Goal: Share content: Share content

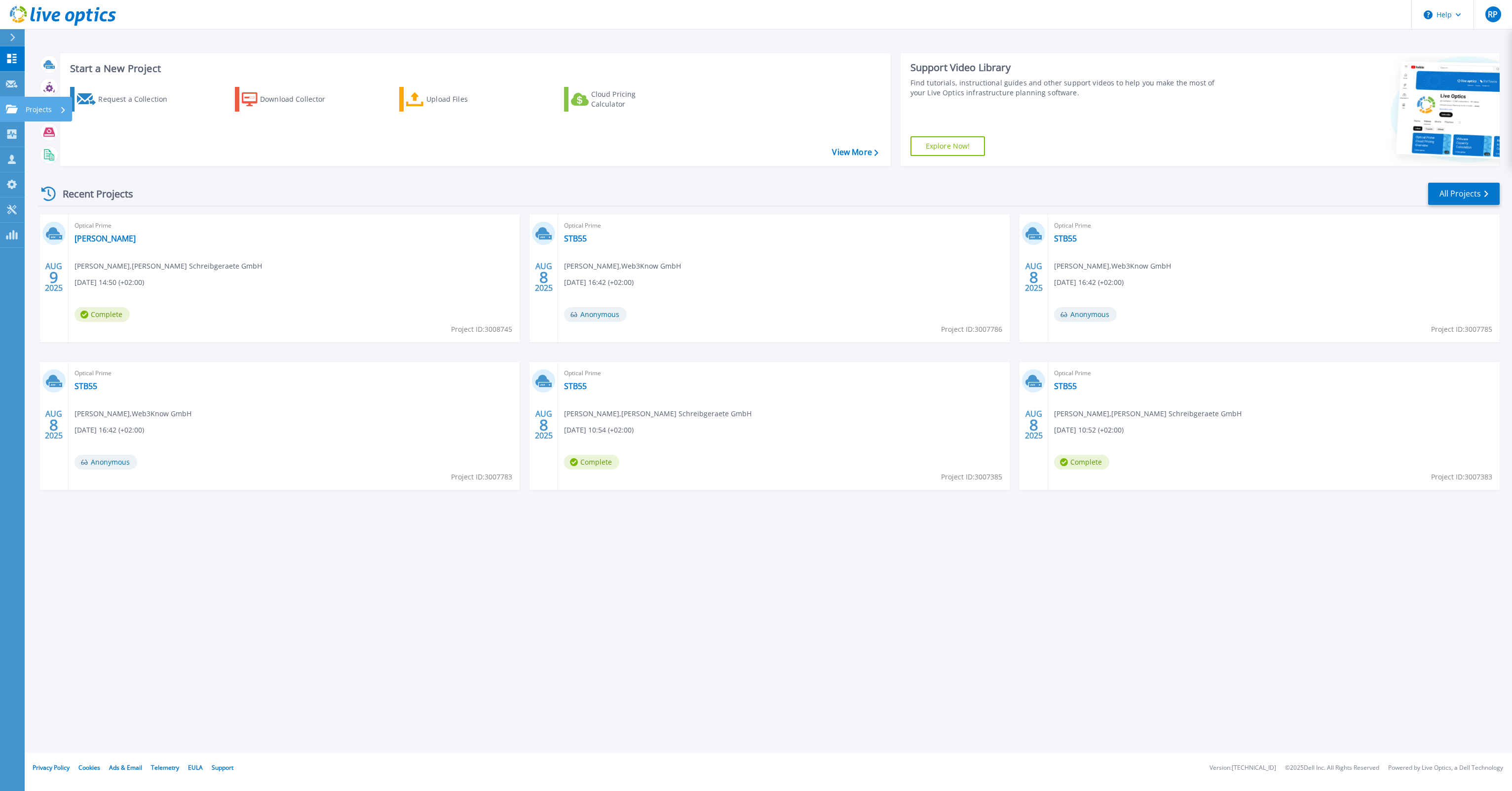
click at [5, 107] on link "Projects Projects" at bounding box center [12, 109] width 25 height 25
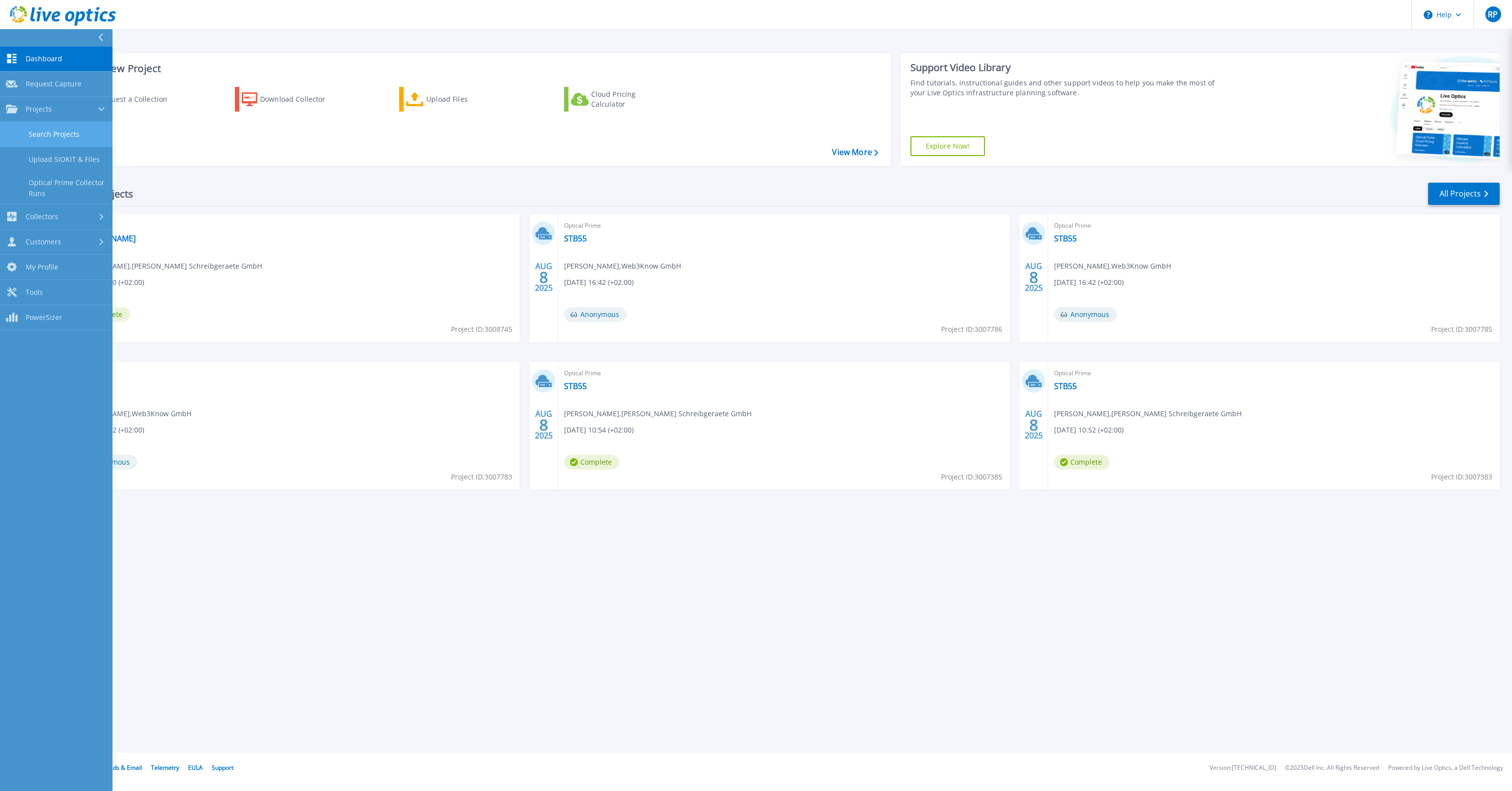
click at [63, 132] on link "Search Projects" at bounding box center [56, 134] width 113 height 25
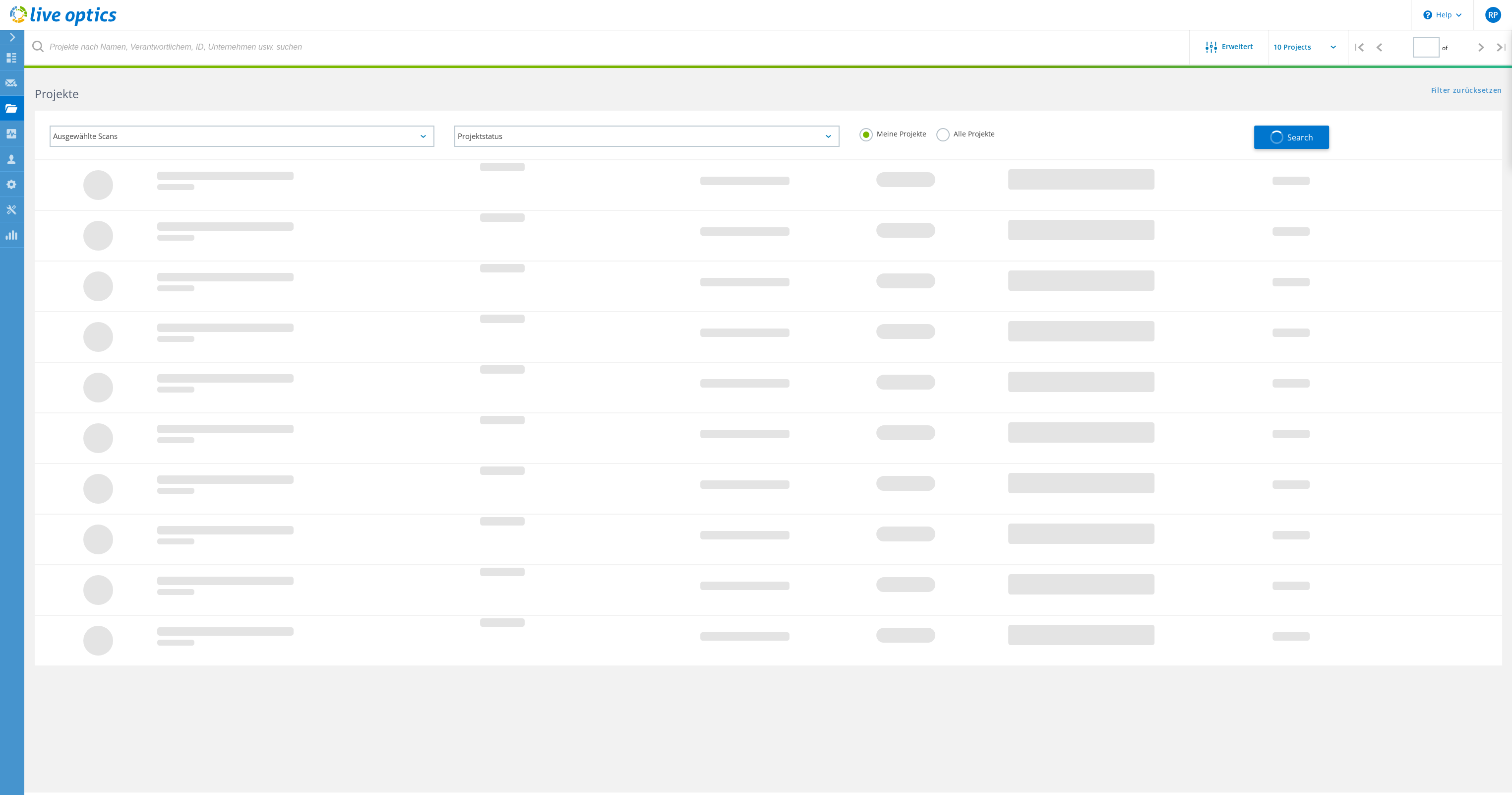
type input "1"
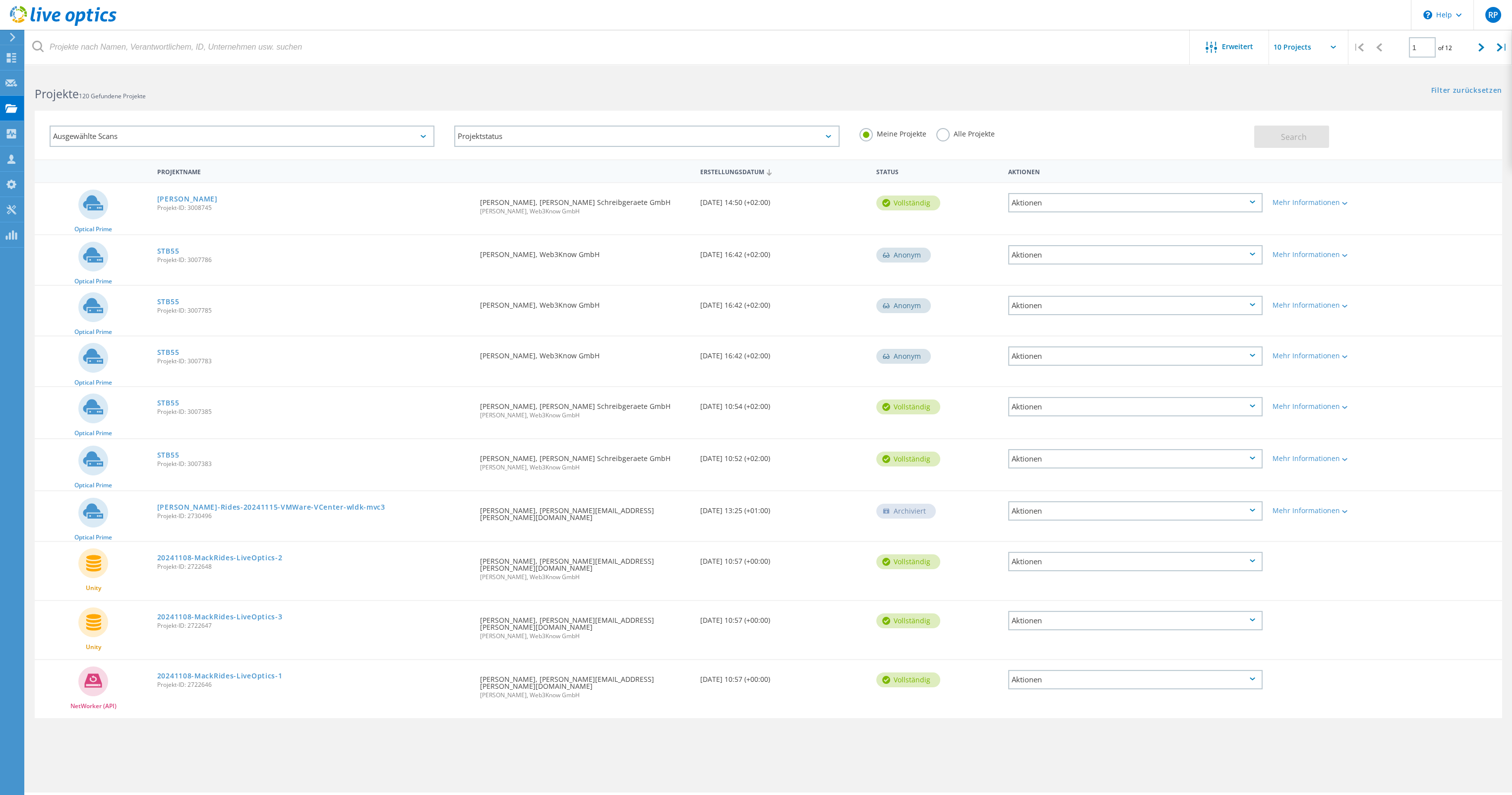
click at [417, 138] on div "Ausgewählte Scans" at bounding box center [242, 136] width 385 height 21
click at [417, 137] on div "Ausgewählte Scans" at bounding box center [242, 136] width 385 height 21
click at [538, 136] on div "Projektstatus" at bounding box center [647, 136] width 385 height 21
click at [13, 114] on div at bounding box center [11, 110] width 12 height 11
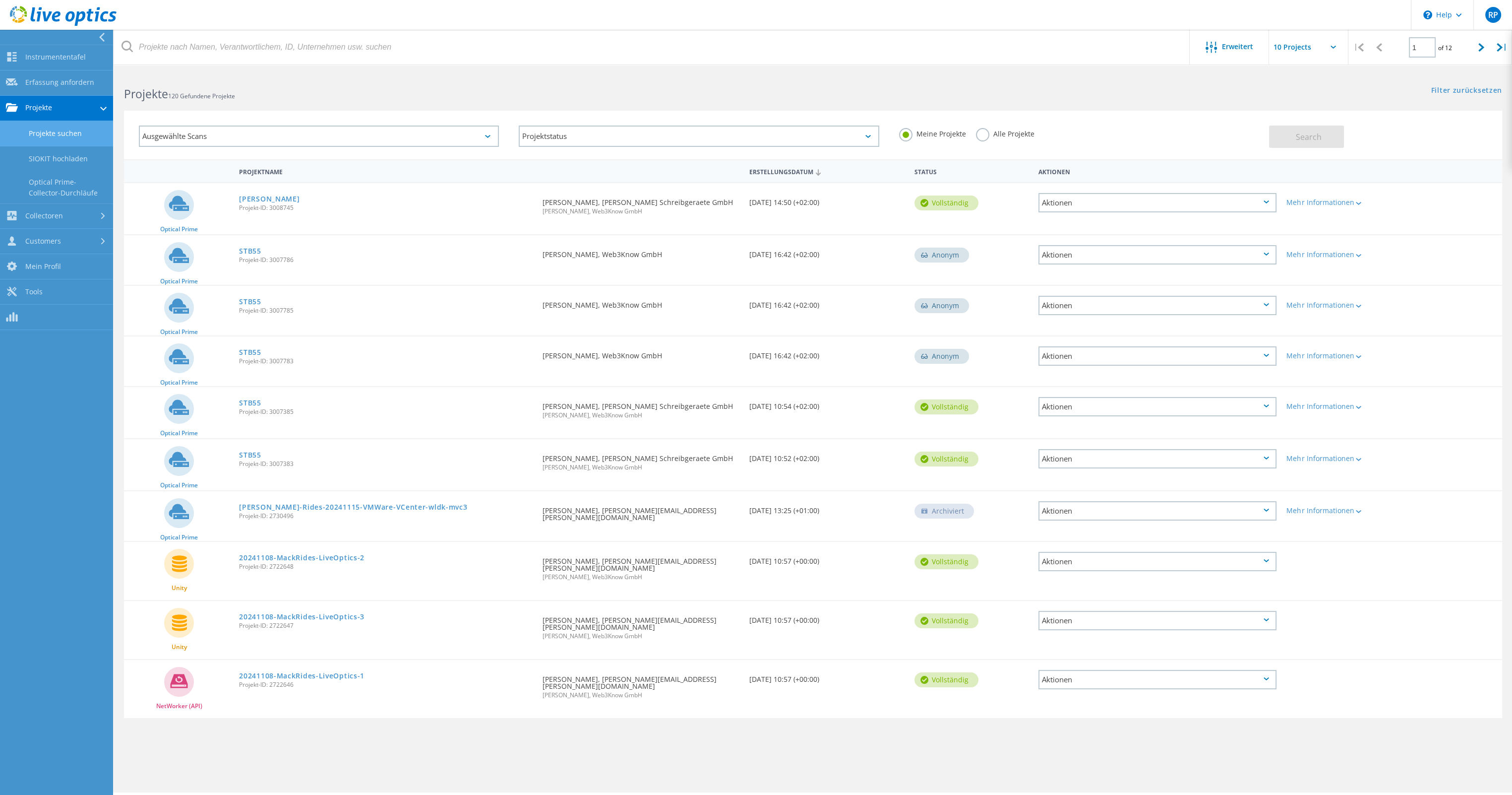
click at [75, 137] on link "Projekte suchen" at bounding box center [56, 133] width 113 height 25
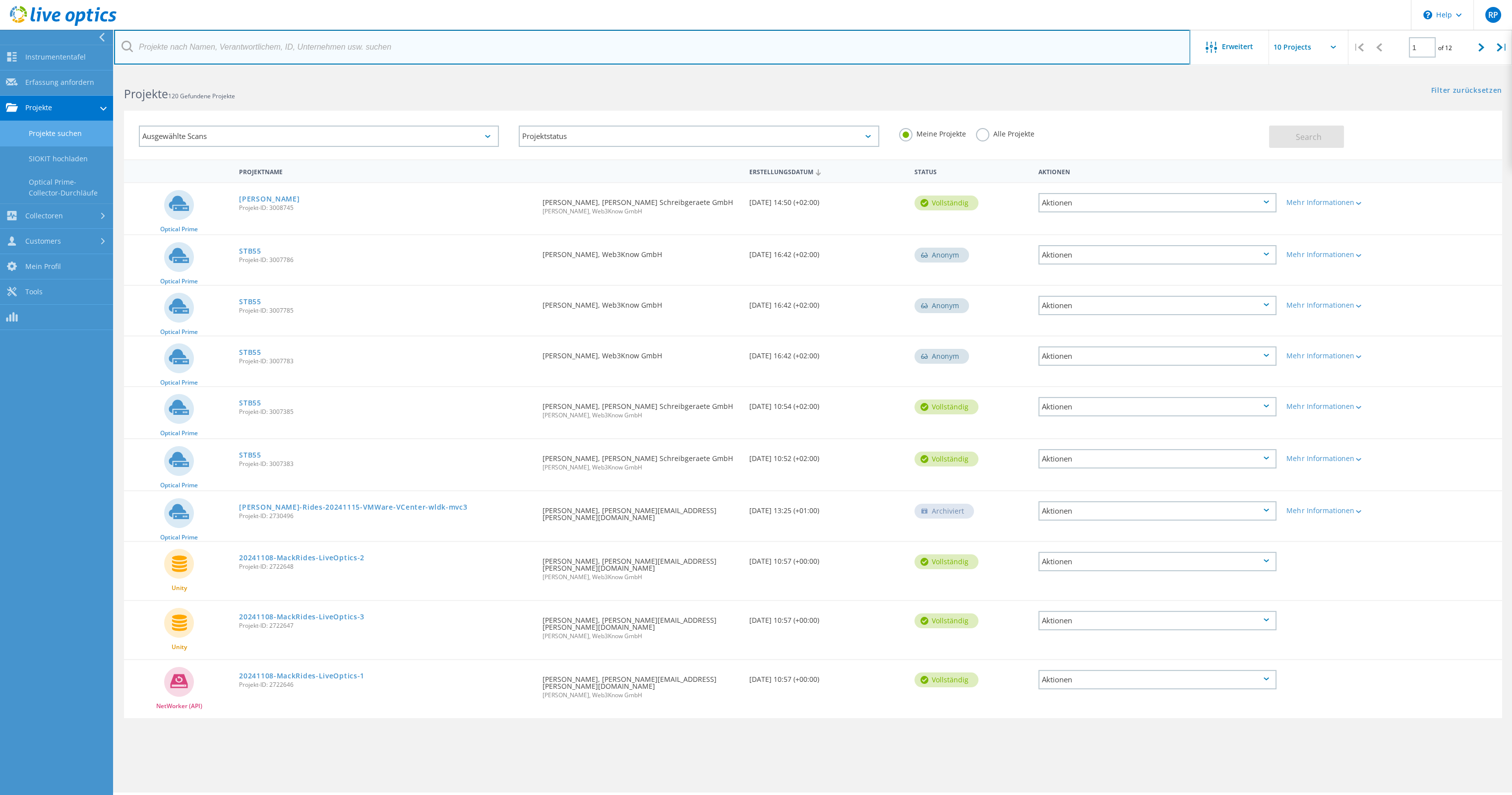
click at [192, 55] on input "text" at bounding box center [651, 47] width 1076 height 35
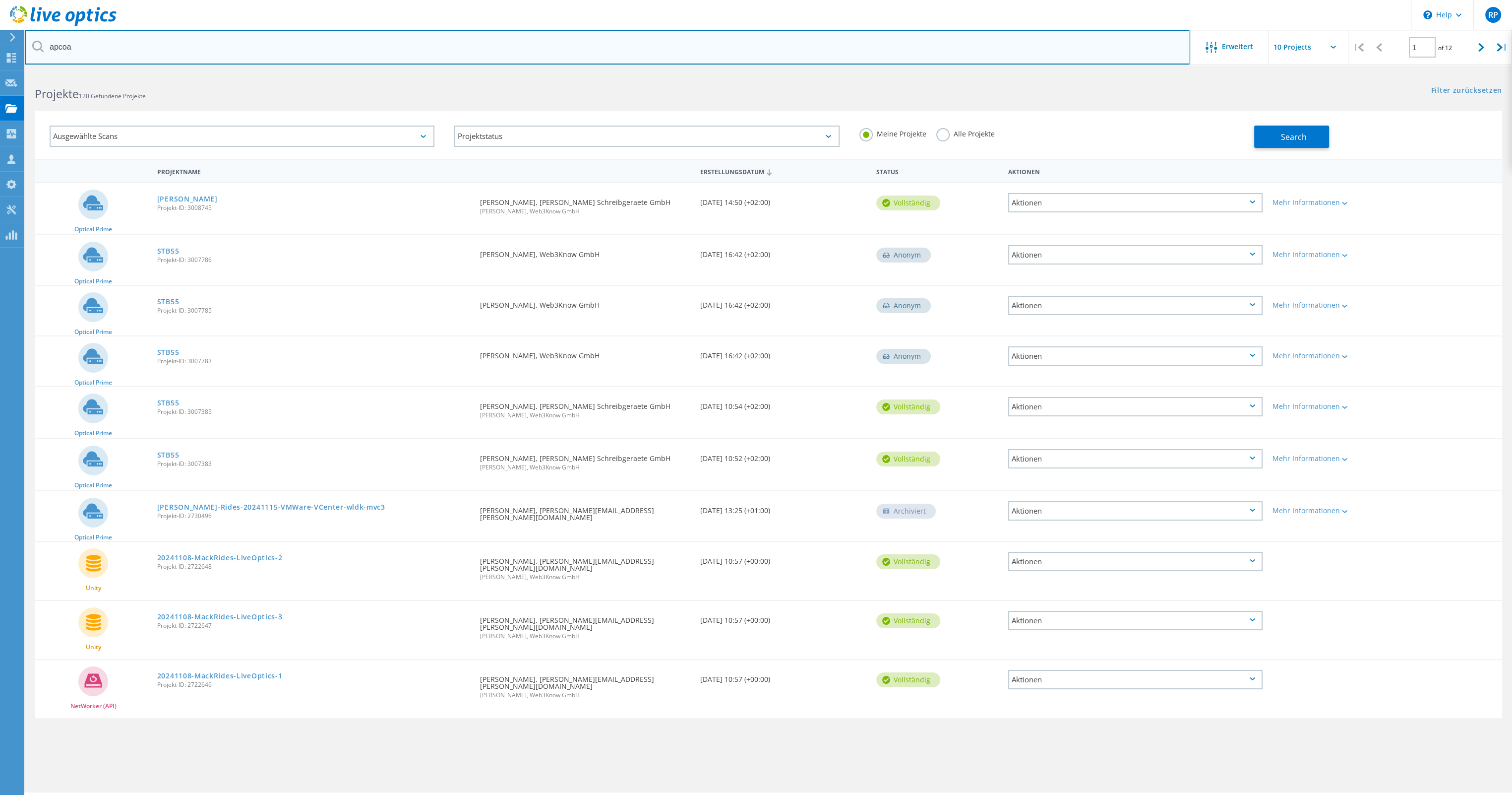
type input "apcoa"
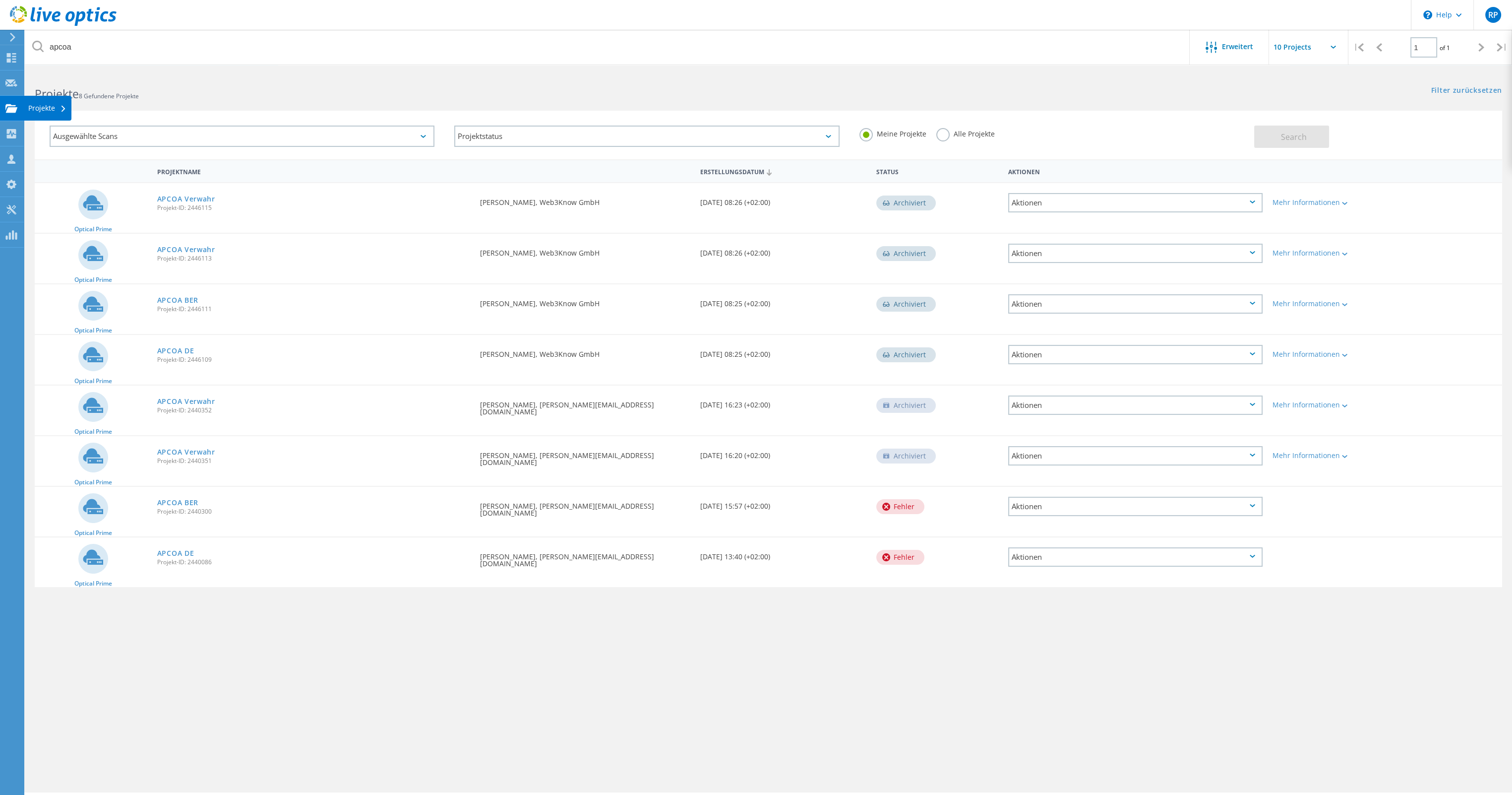
click at [52, 106] on div "Projekte" at bounding box center [47, 108] width 38 height 7
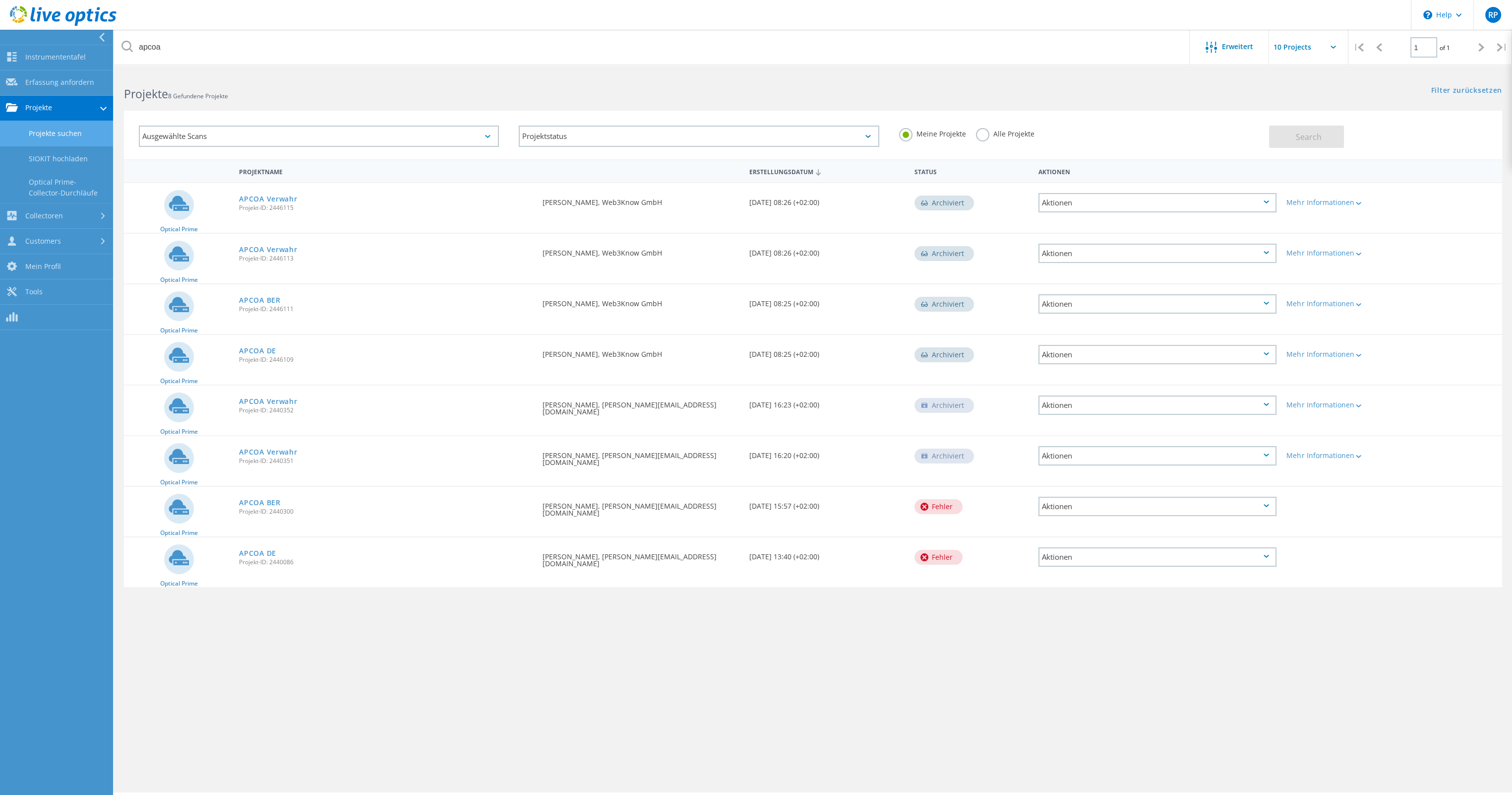
click at [984, 134] on label "Alle Projekte" at bounding box center [1006, 132] width 59 height 9
click at [0, 0] on input "Alle Projekte" at bounding box center [0, 0] width 0 height 0
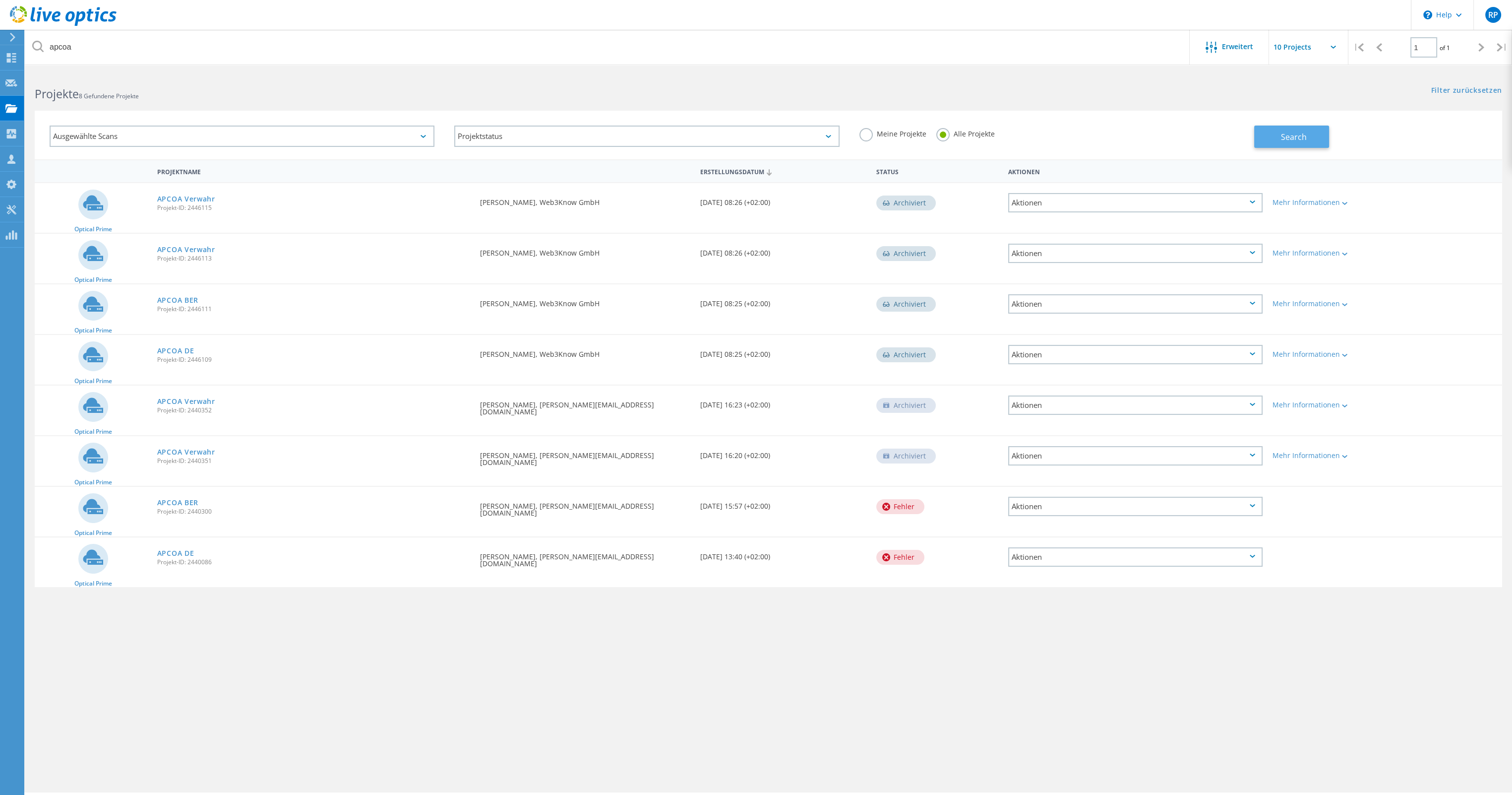
click at [1280, 138] on button "Search" at bounding box center [1291, 136] width 75 height 22
click at [182, 351] on link "APCOA DE" at bounding box center [176, 351] width 37 height 7
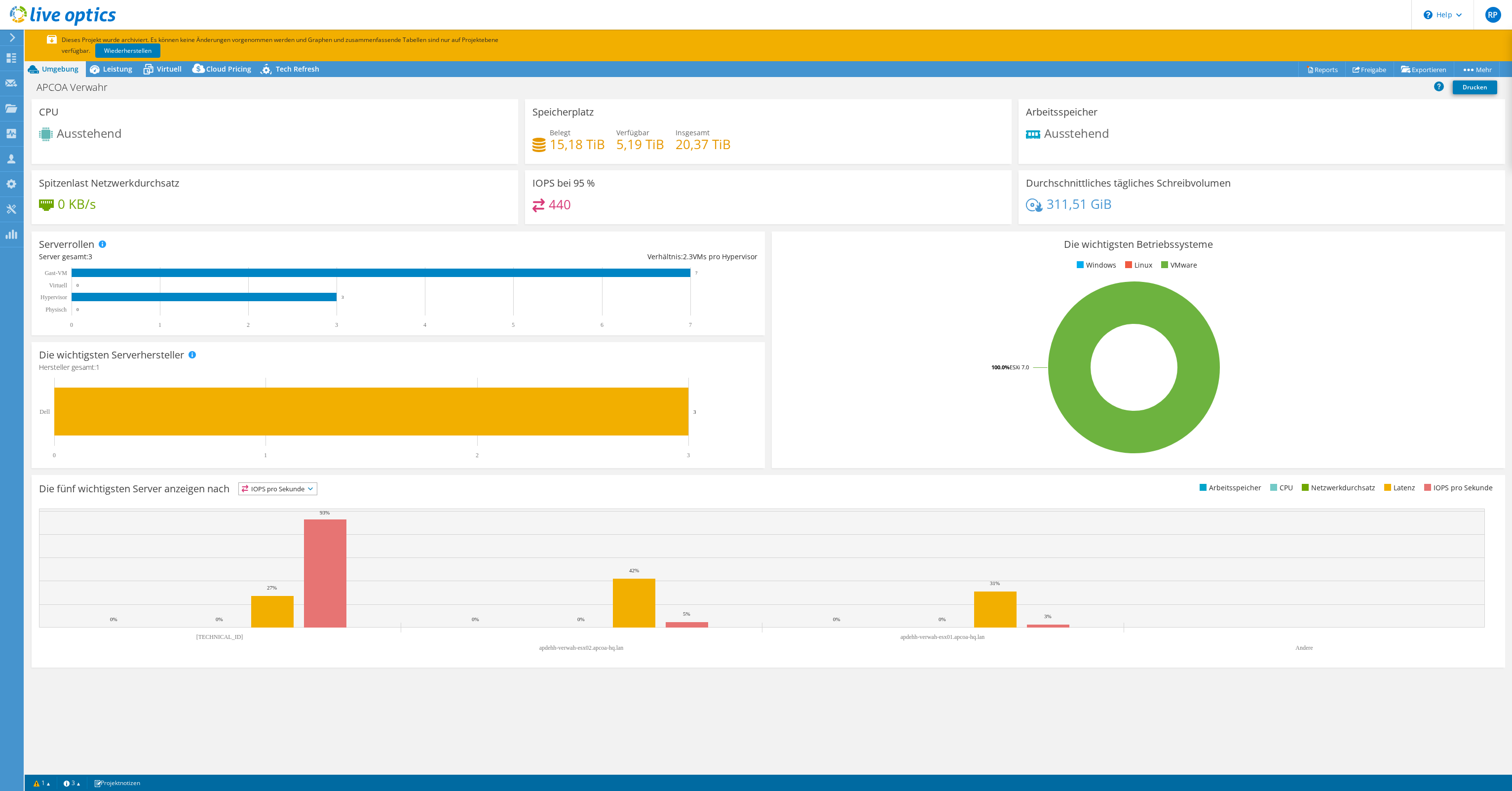
select select "USD"
click at [1364, 69] on link "Freigabe" at bounding box center [1370, 69] width 49 height 15
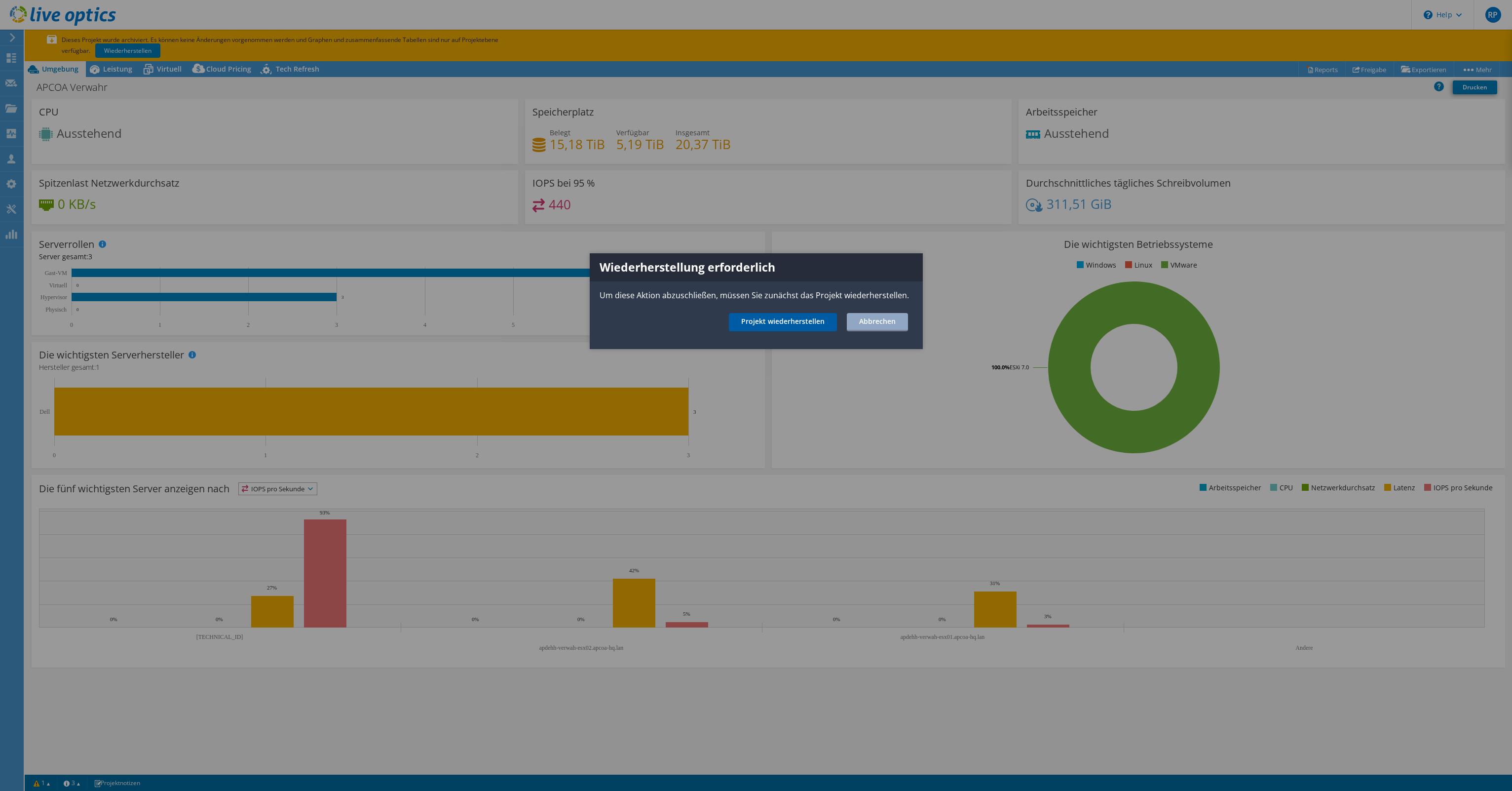
click at [803, 323] on link "Projekt wiederherstellen" at bounding box center [783, 322] width 108 height 18
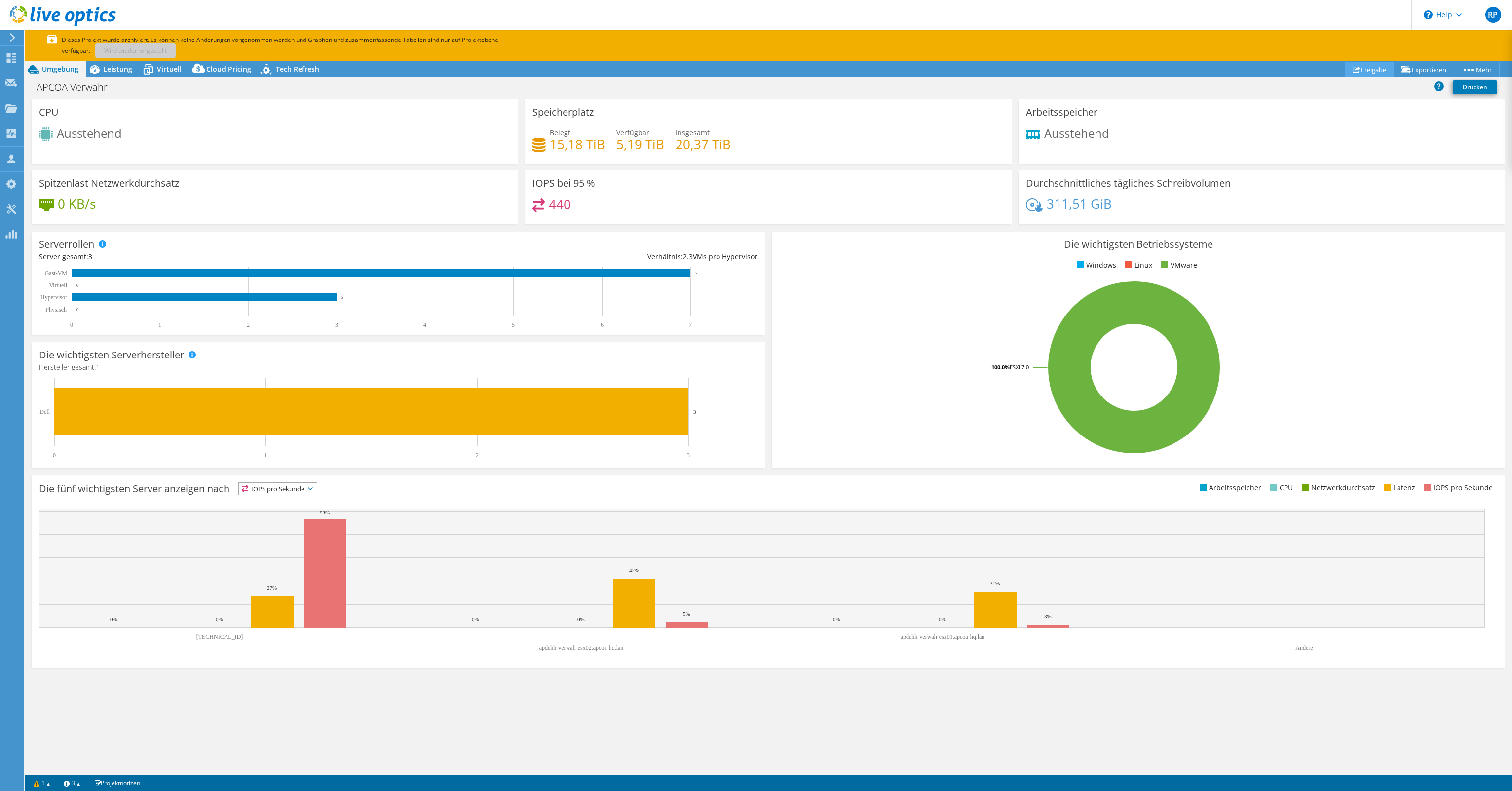
click at [1353, 69] on icon at bounding box center [1356, 69] width 7 height 7
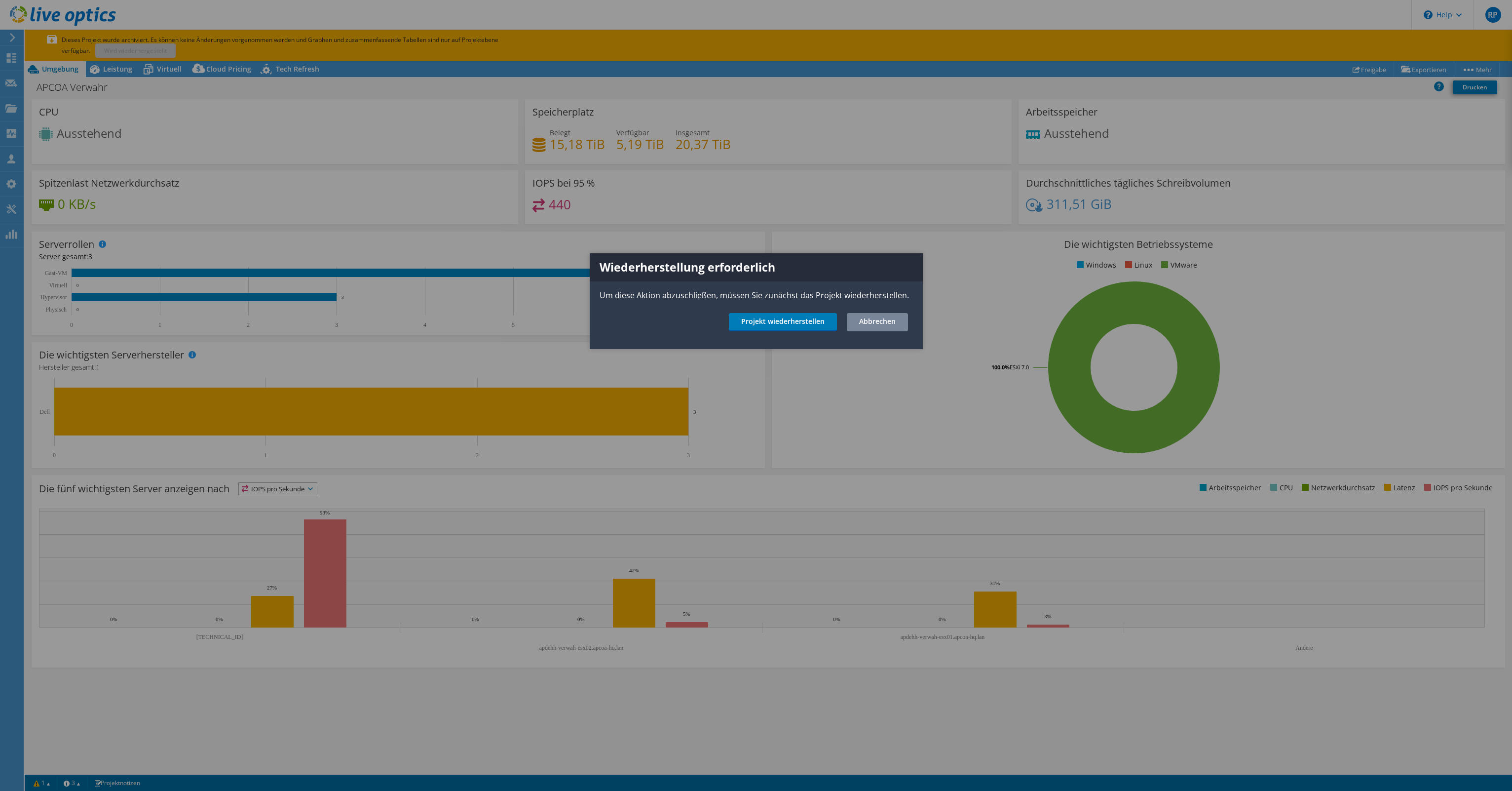
click at [877, 323] on link "Abbrechen" at bounding box center [877, 322] width 61 height 18
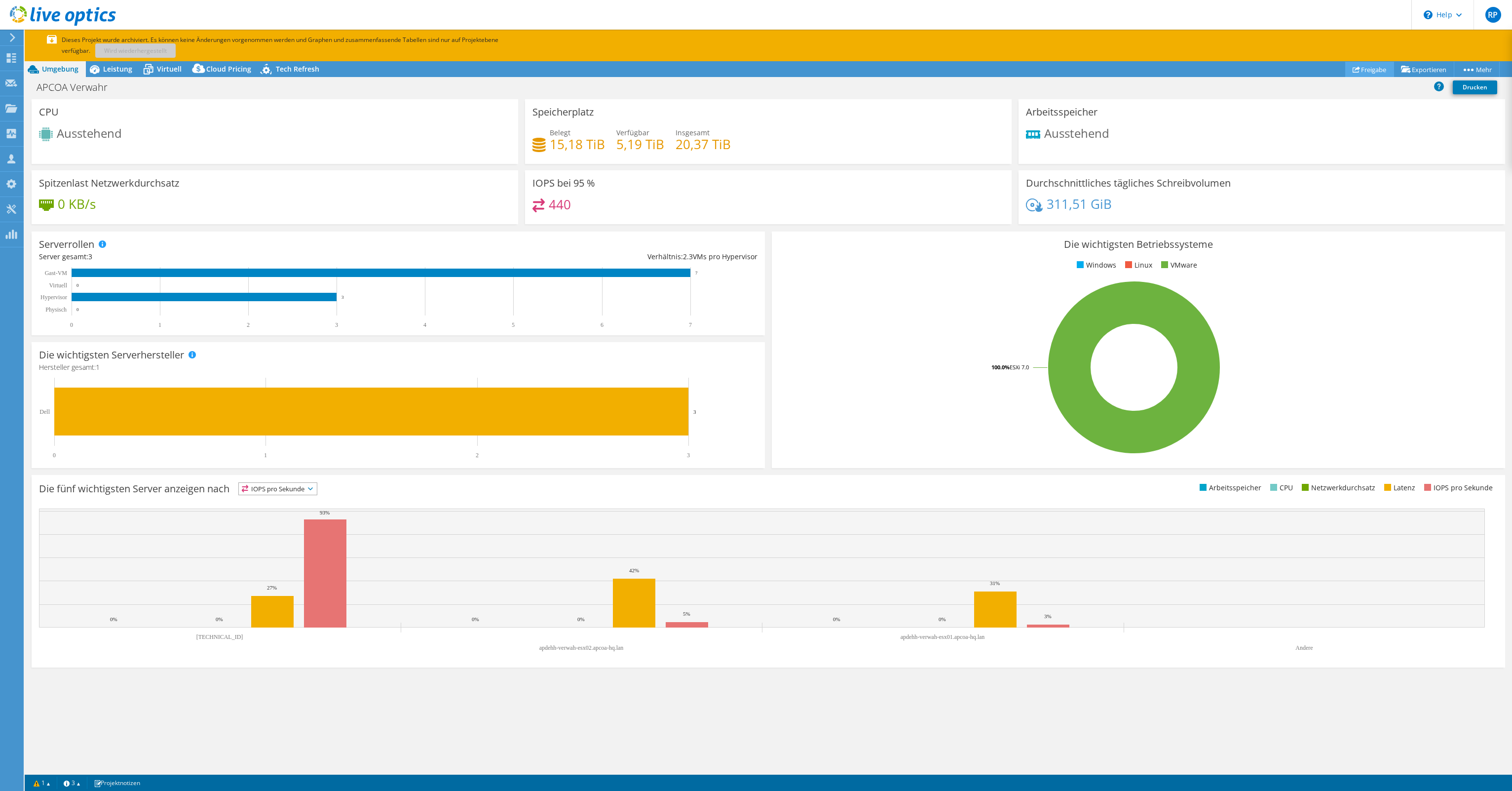
click at [1353, 71] on icon at bounding box center [1356, 69] width 7 height 7
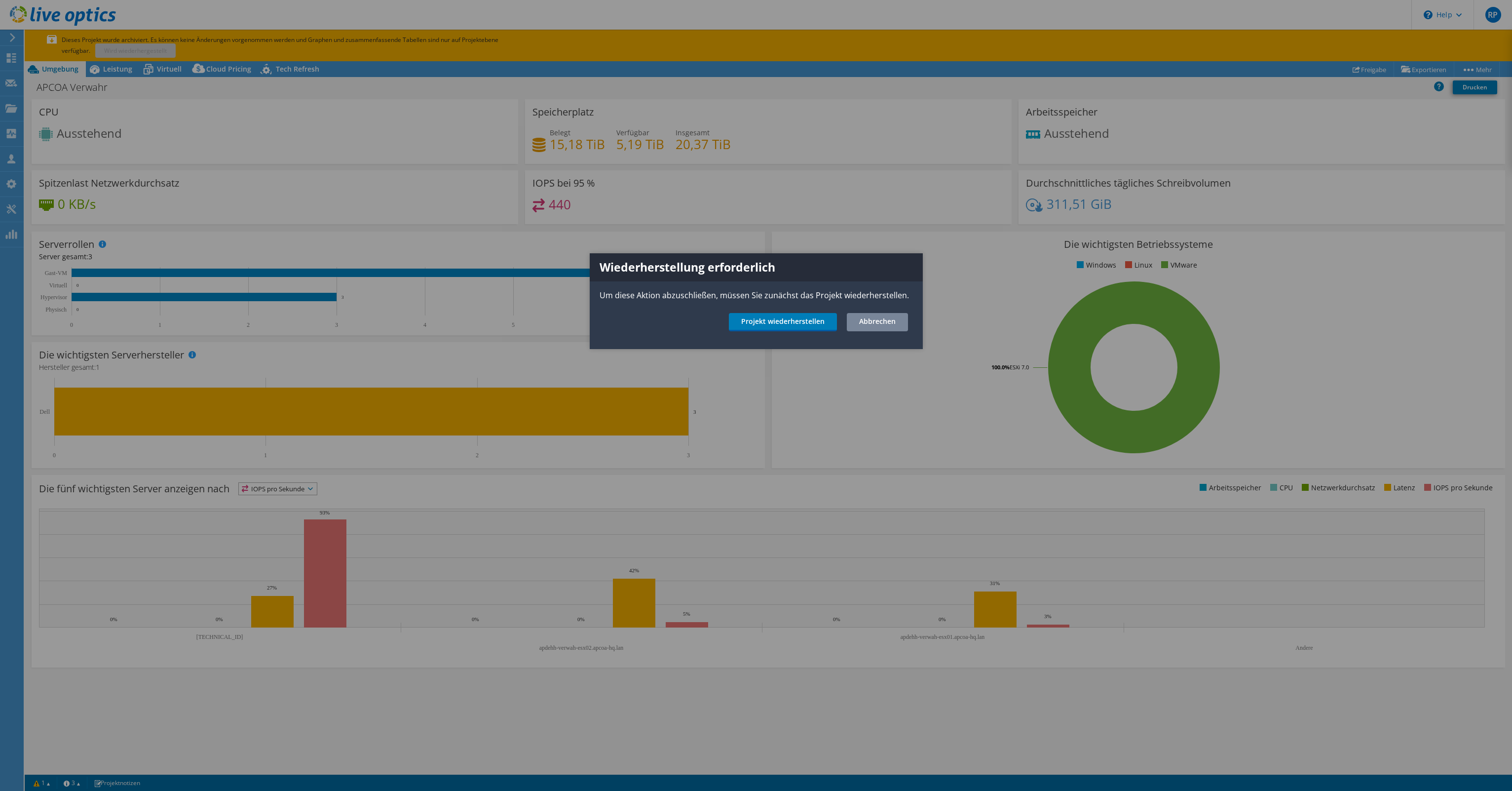
click at [871, 323] on link "Abbrechen" at bounding box center [877, 322] width 61 height 18
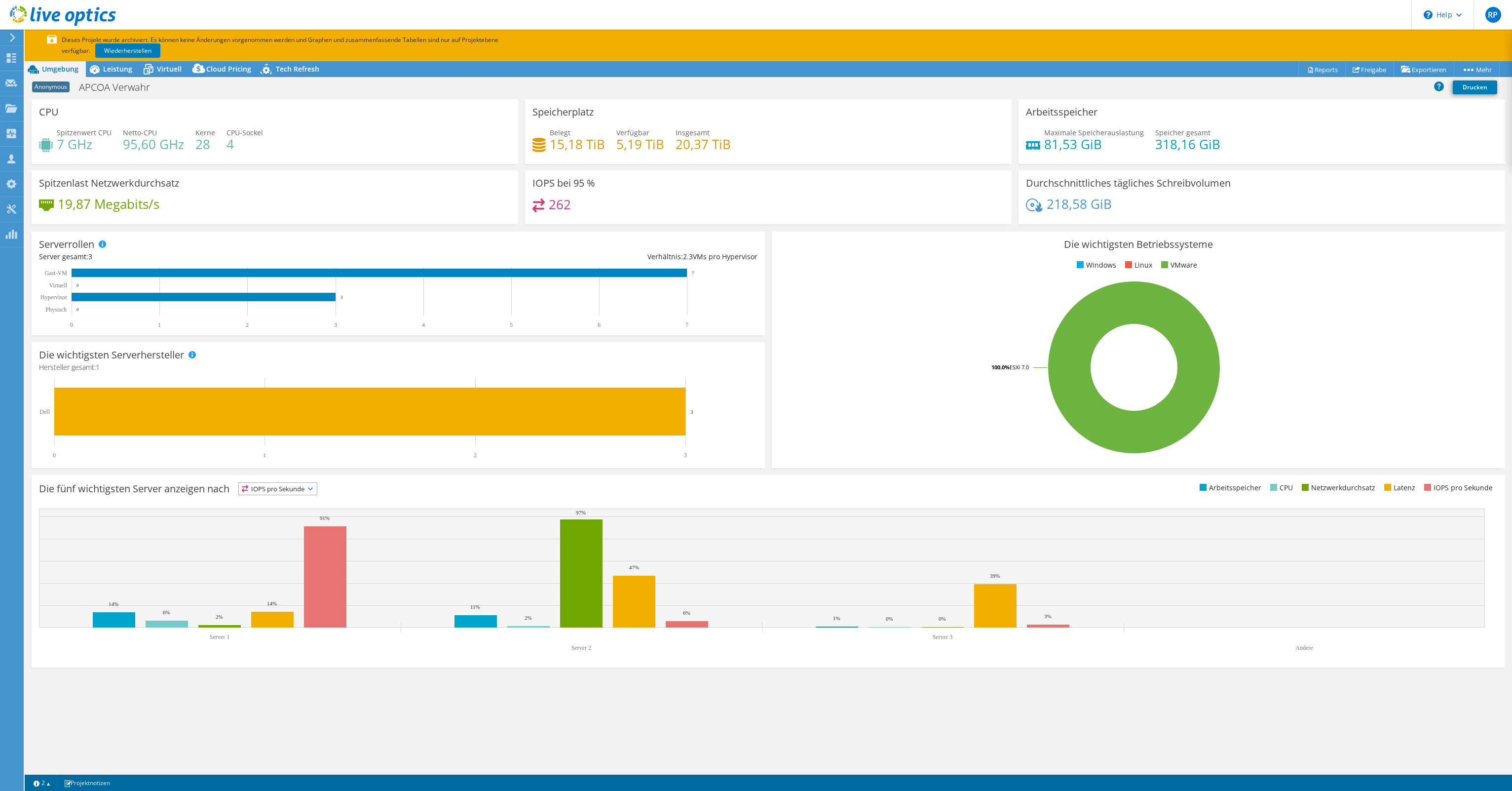
select select "USD"
click at [1313, 69] on link "Reports" at bounding box center [1322, 69] width 47 height 15
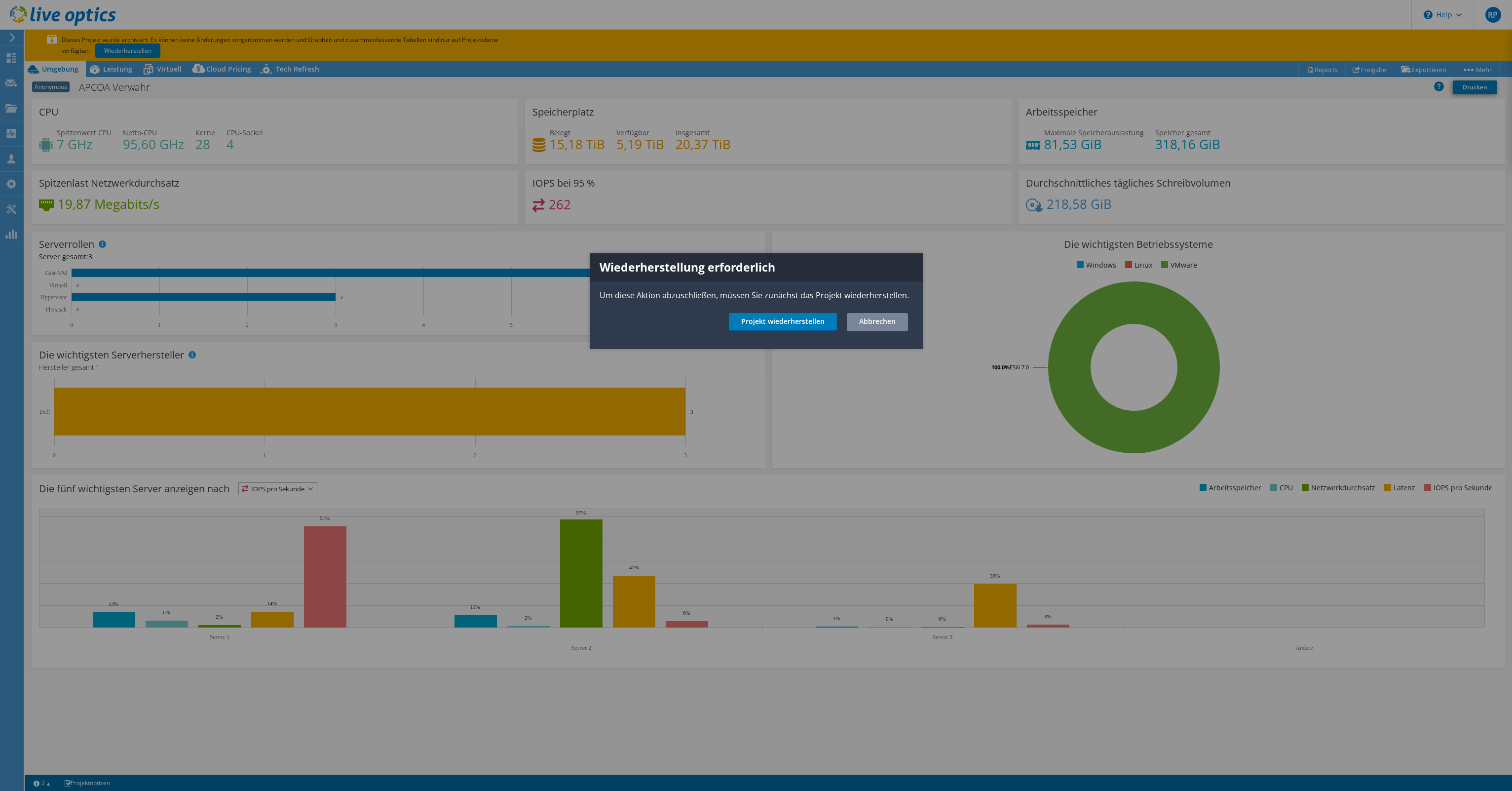
click at [870, 325] on link "Abbrechen" at bounding box center [877, 322] width 61 height 18
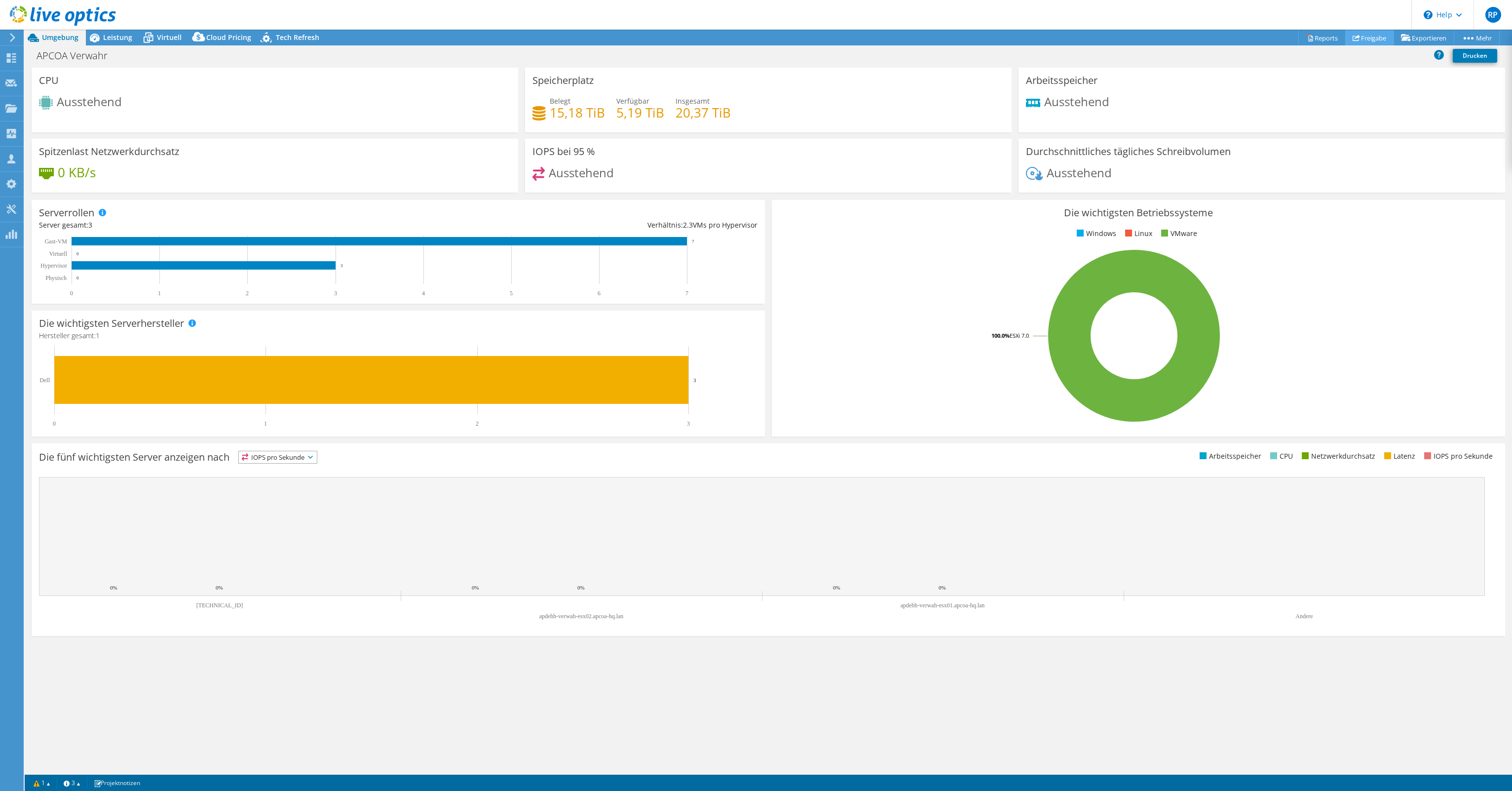
click at [1374, 35] on link "Freigabe" at bounding box center [1370, 37] width 49 height 15
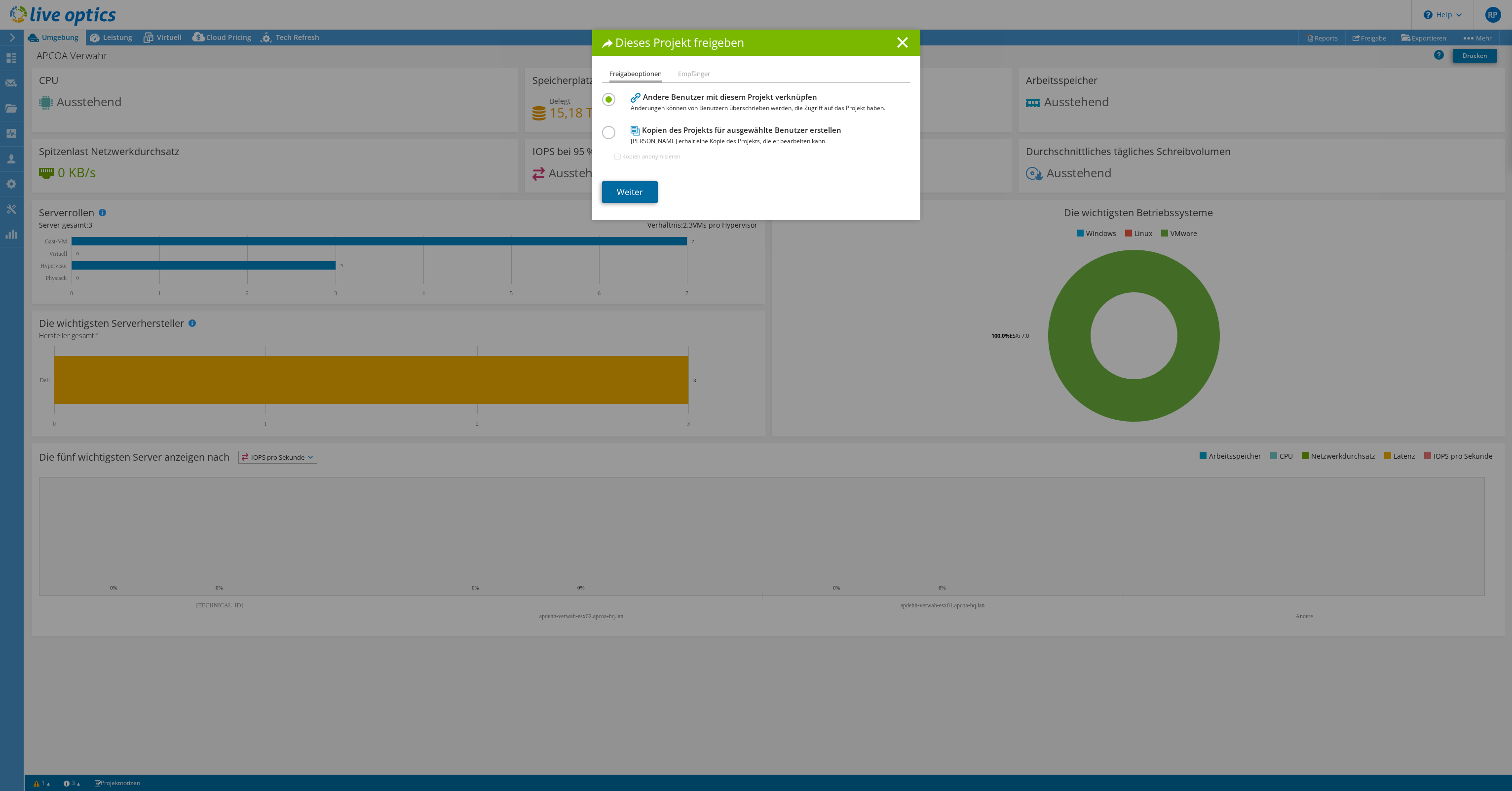
click at [637, 189] on link "Weiter" at bounding box center [630, 192] width 56 height 22
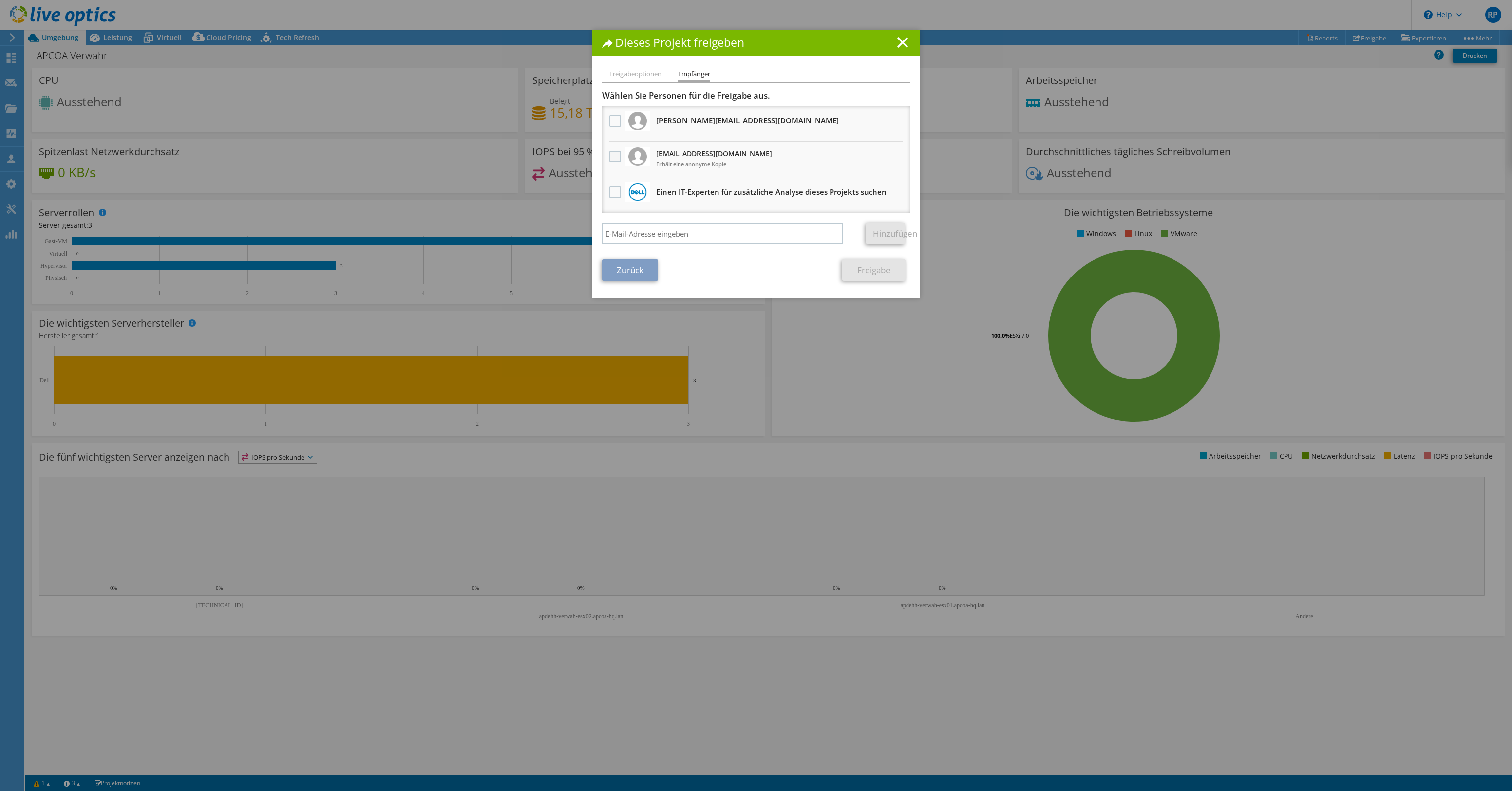
click at [609, 157] on label at bounding box center [617, 156] width 15 height 12
click at [0, 0] on input "checkbox" at bounding box center [0, 0] width 0 height 0
click at [691, 236] on input "search" at bounding box center [723, 234] width 242 height 22
click at [865, 267] on link "Freigabe" at bounding box center [874, 270] width 63 height 22
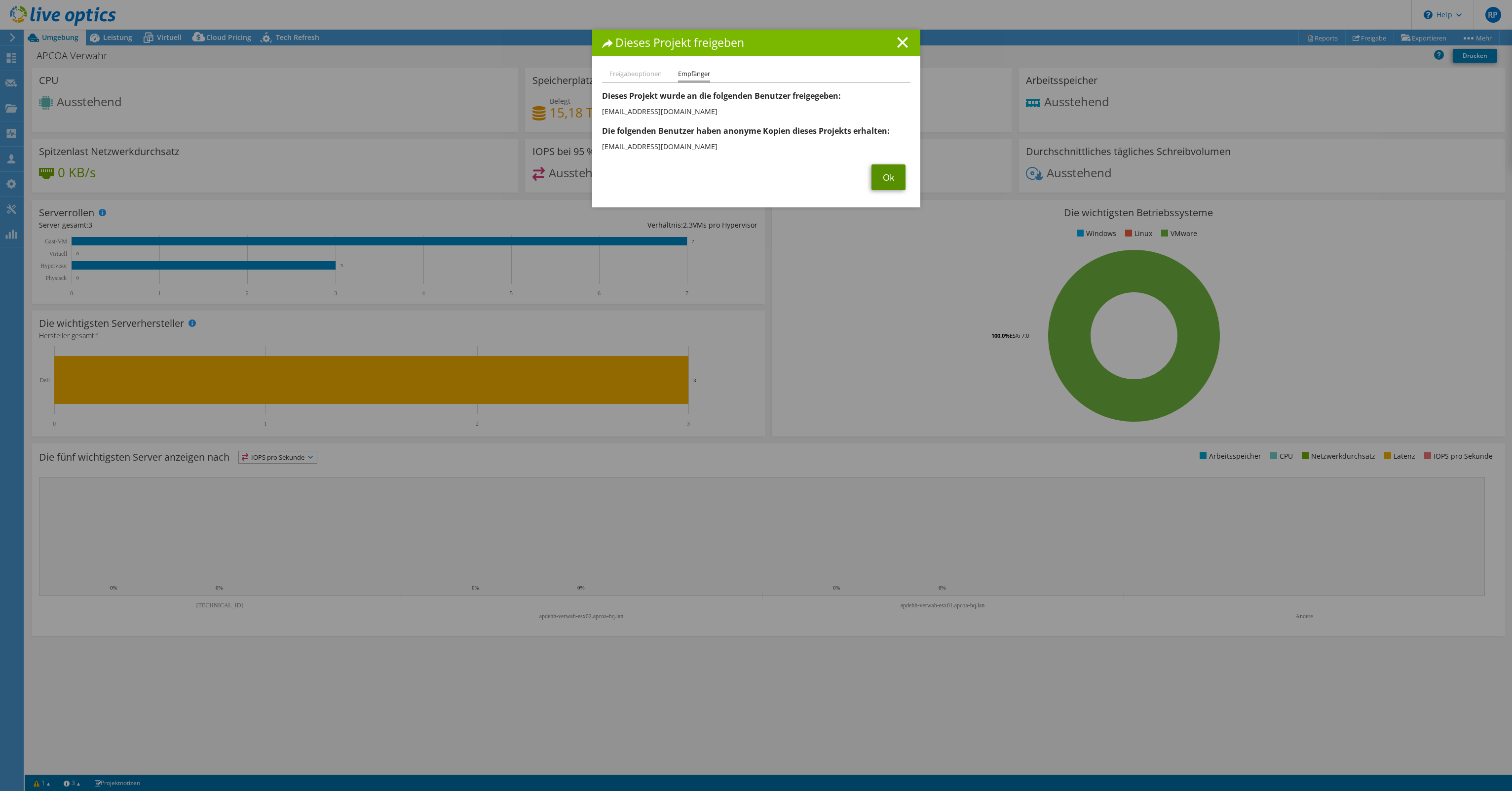
click at [883, 175] on link "Ok" at bounding box center [889, 177] width 34 height 26
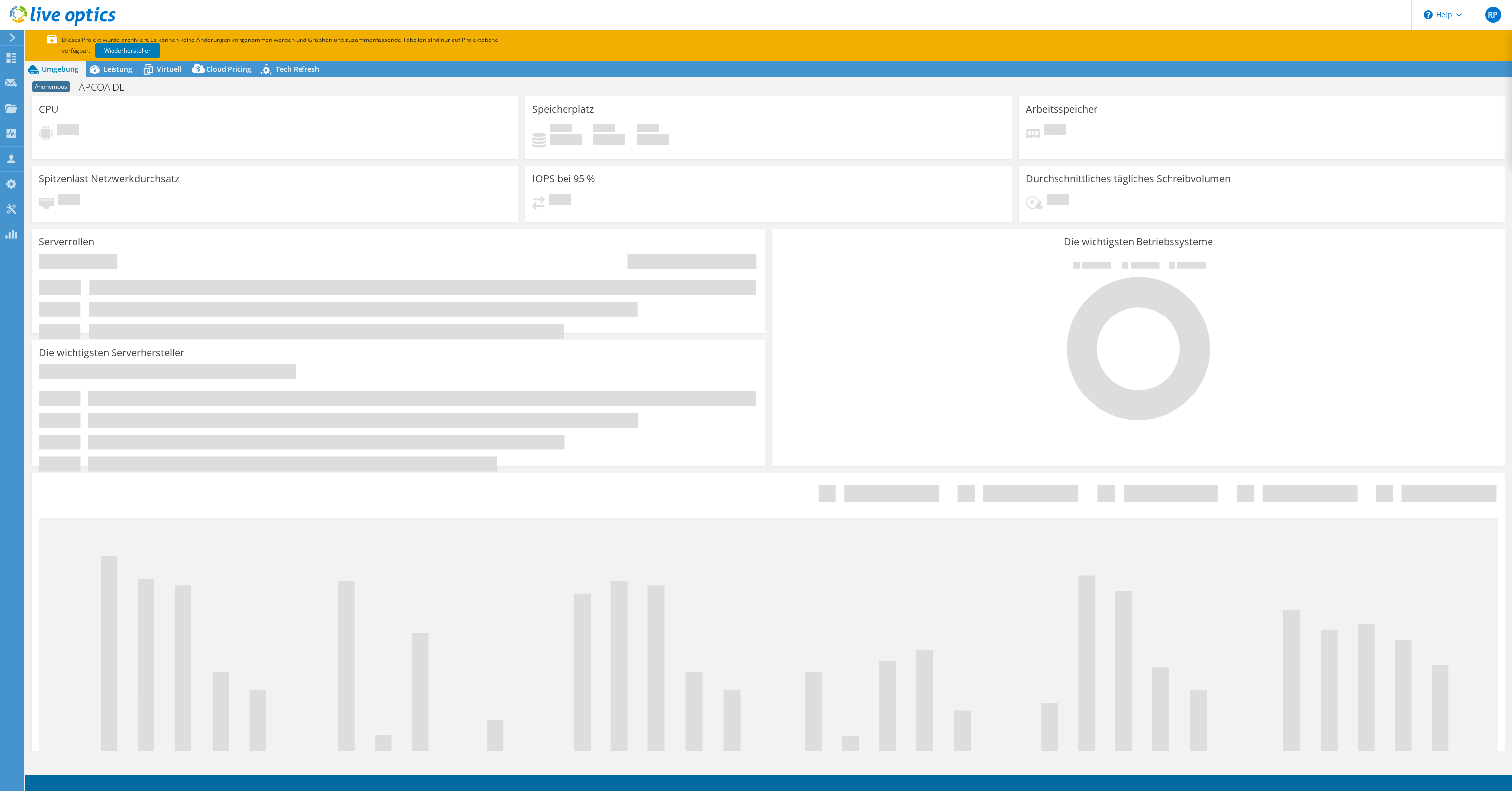
select select "USD"
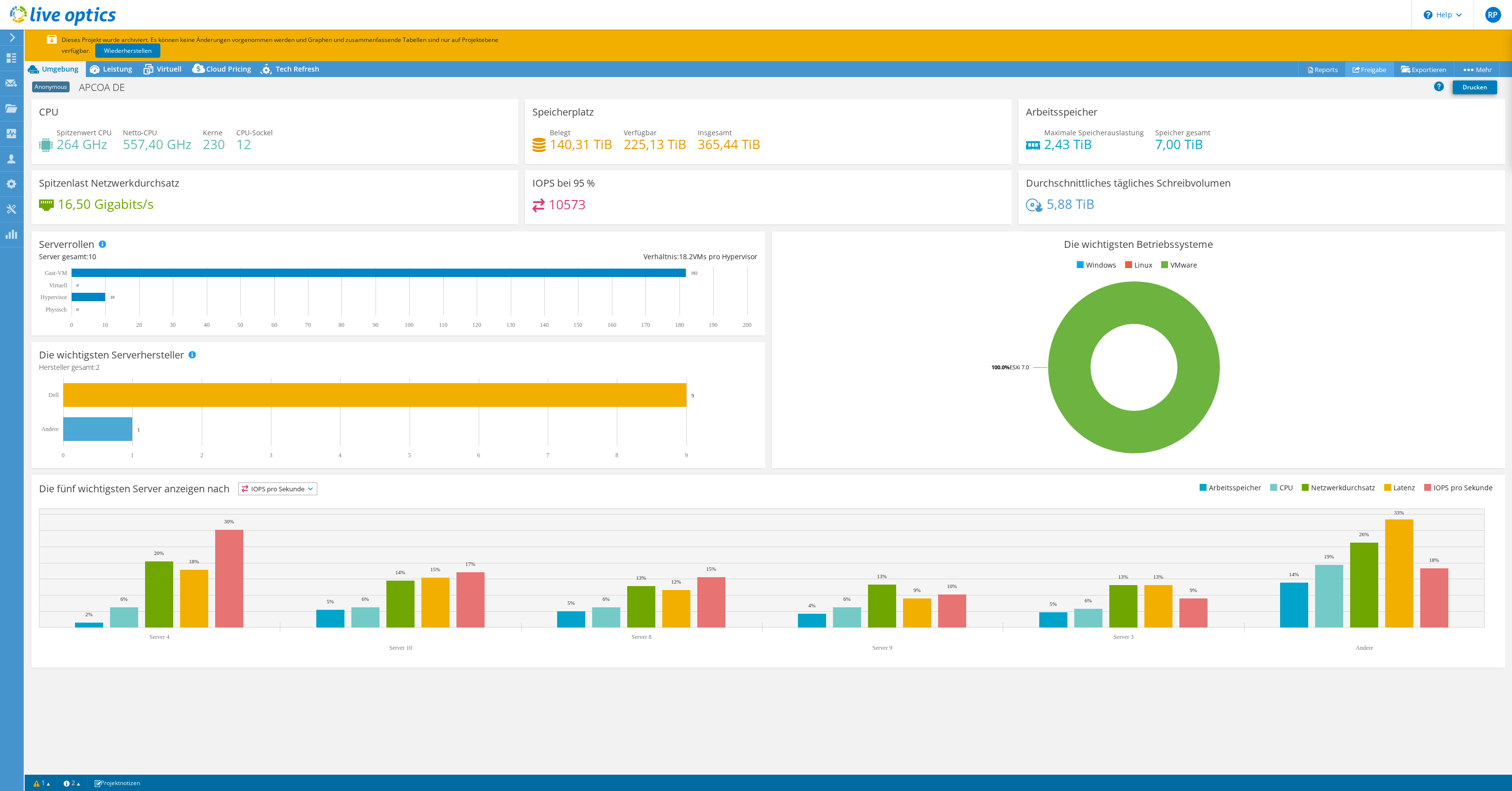
click at [1365, 65] on link "Freigabe" at bounding box center [1370, 69] width 49 height 15
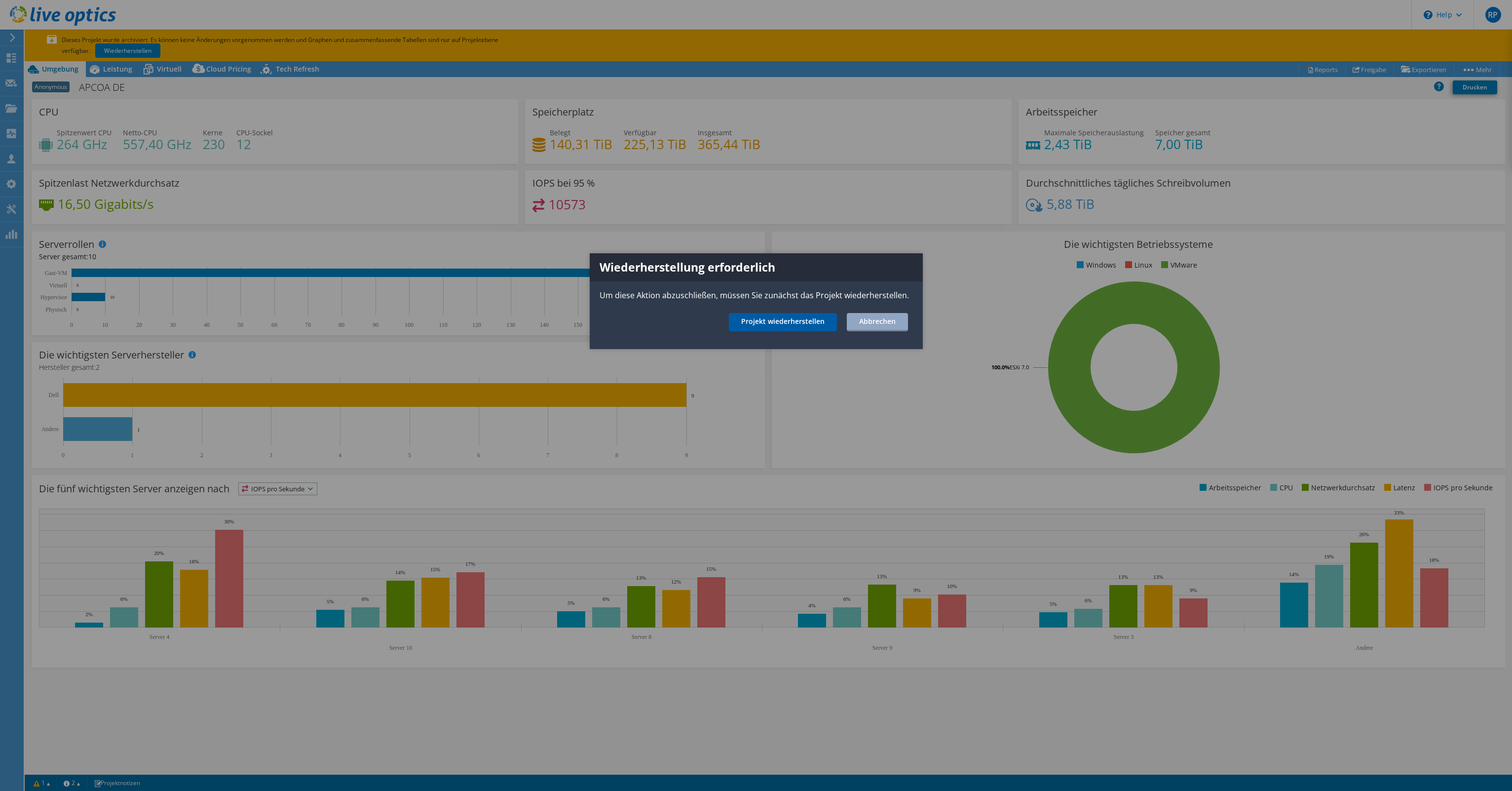
click at [810, 323] on link "Projekt wiederherstellen" at bounding box center [783, 322] width 108 height 18
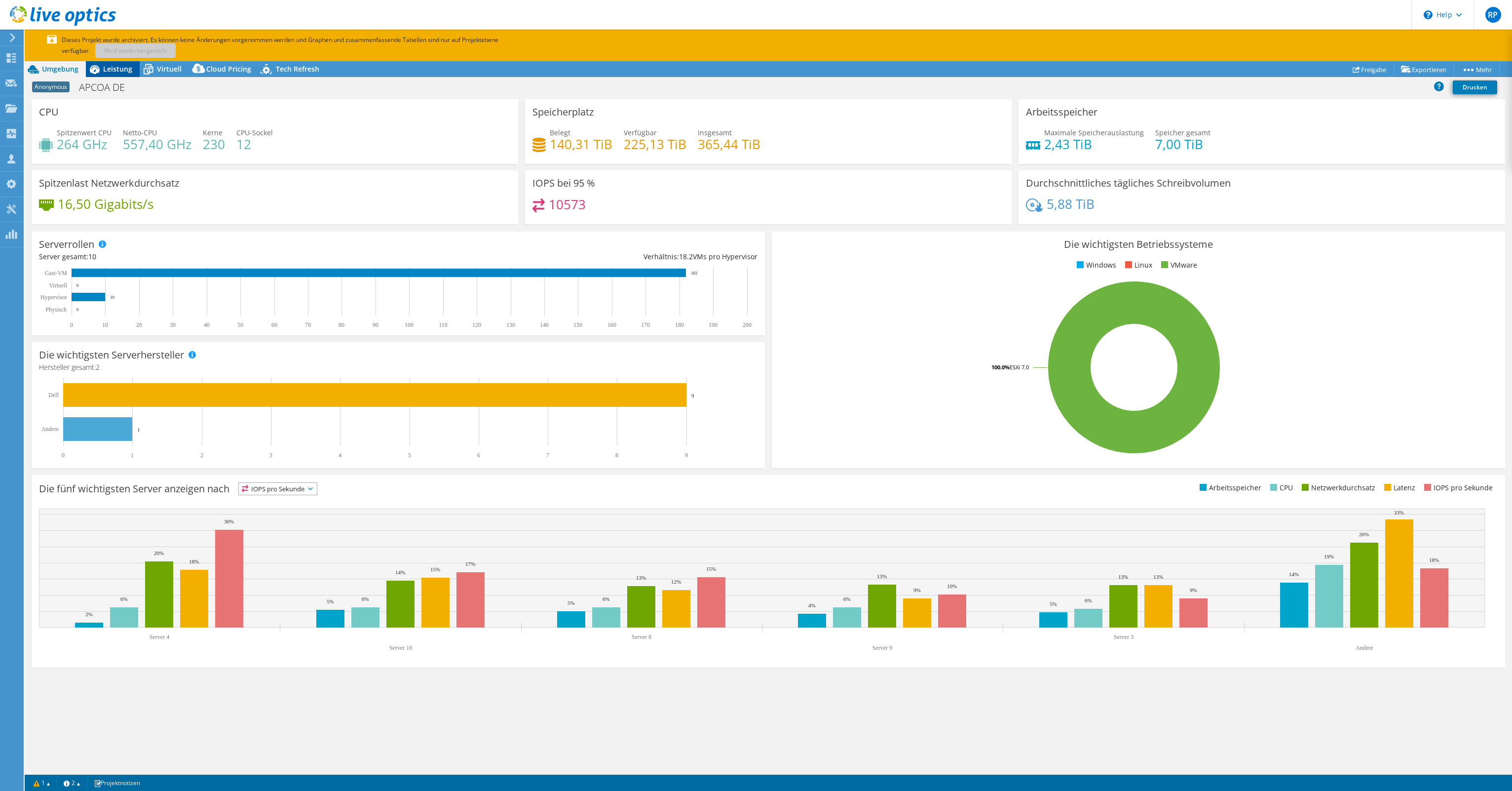
click at [119, 70] on span "Leistung" at bounding box center [117, 68] width 29 height 9
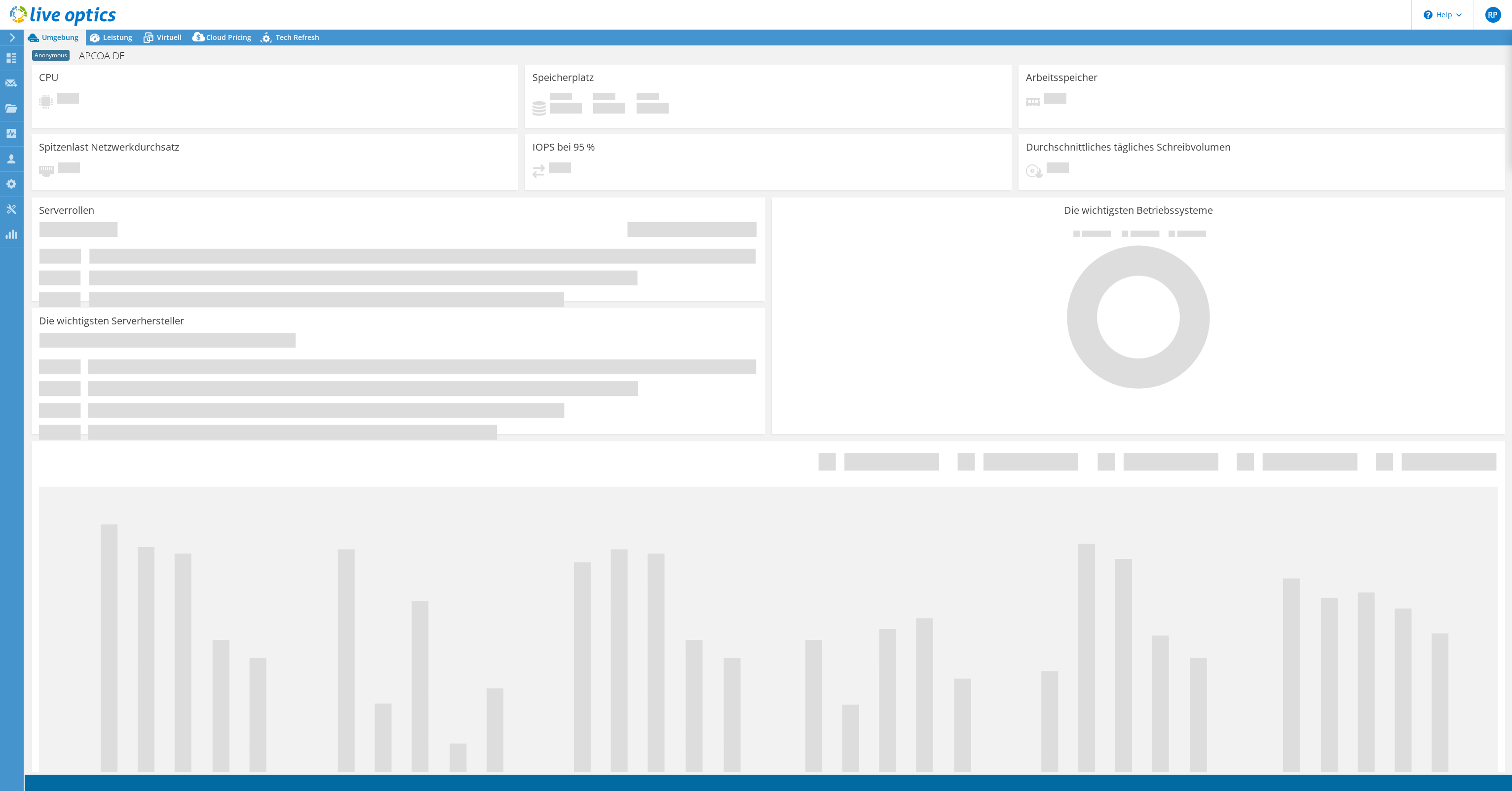
select select "USD"
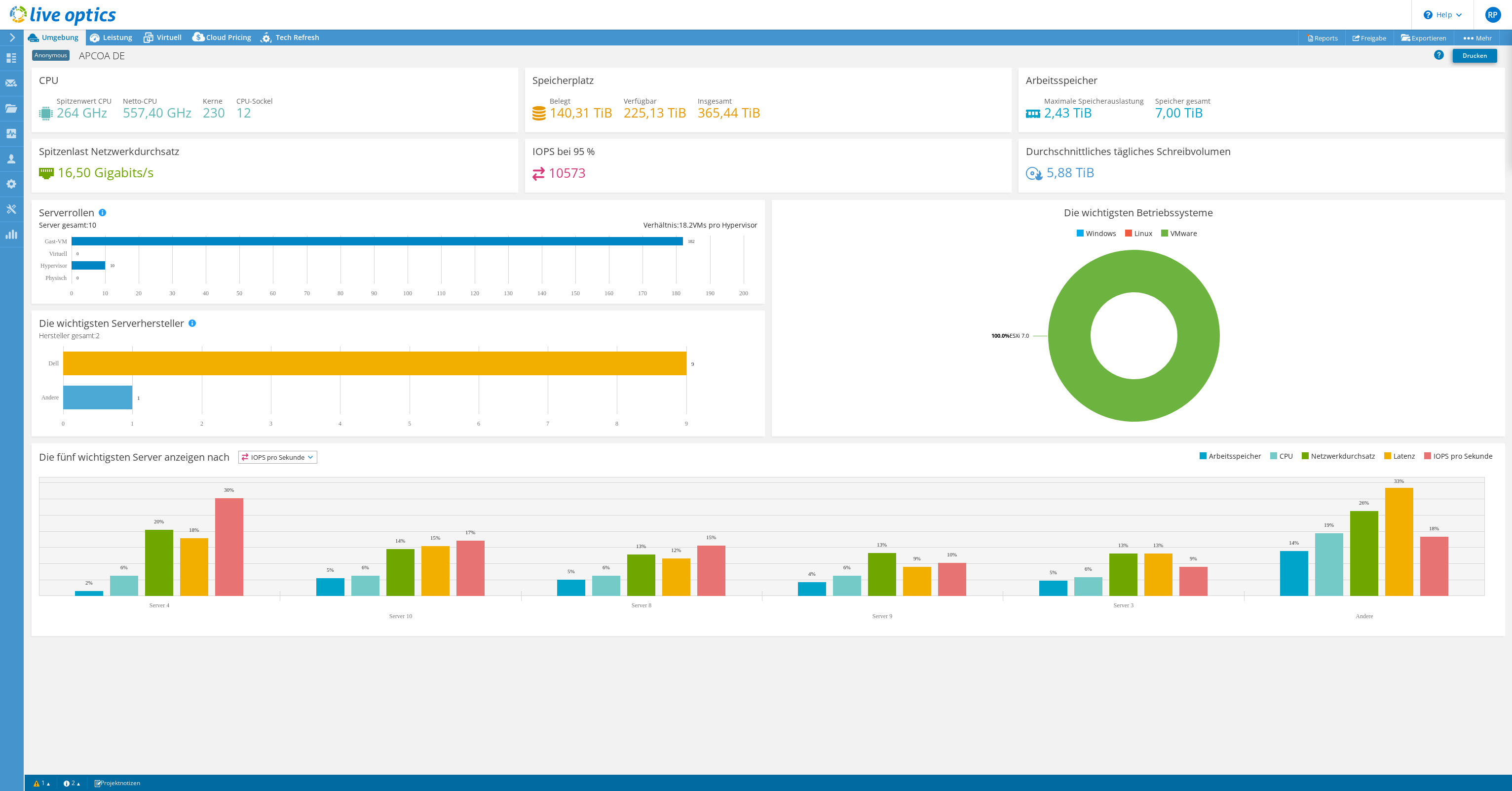
click at [1221, 181] on div "5,88 TiB" at bounding box center [1262, 177] width 472 height 21
click at [1363, 35] on link "Freigabe" at bounding box center [1370, 37] width 49 height 15
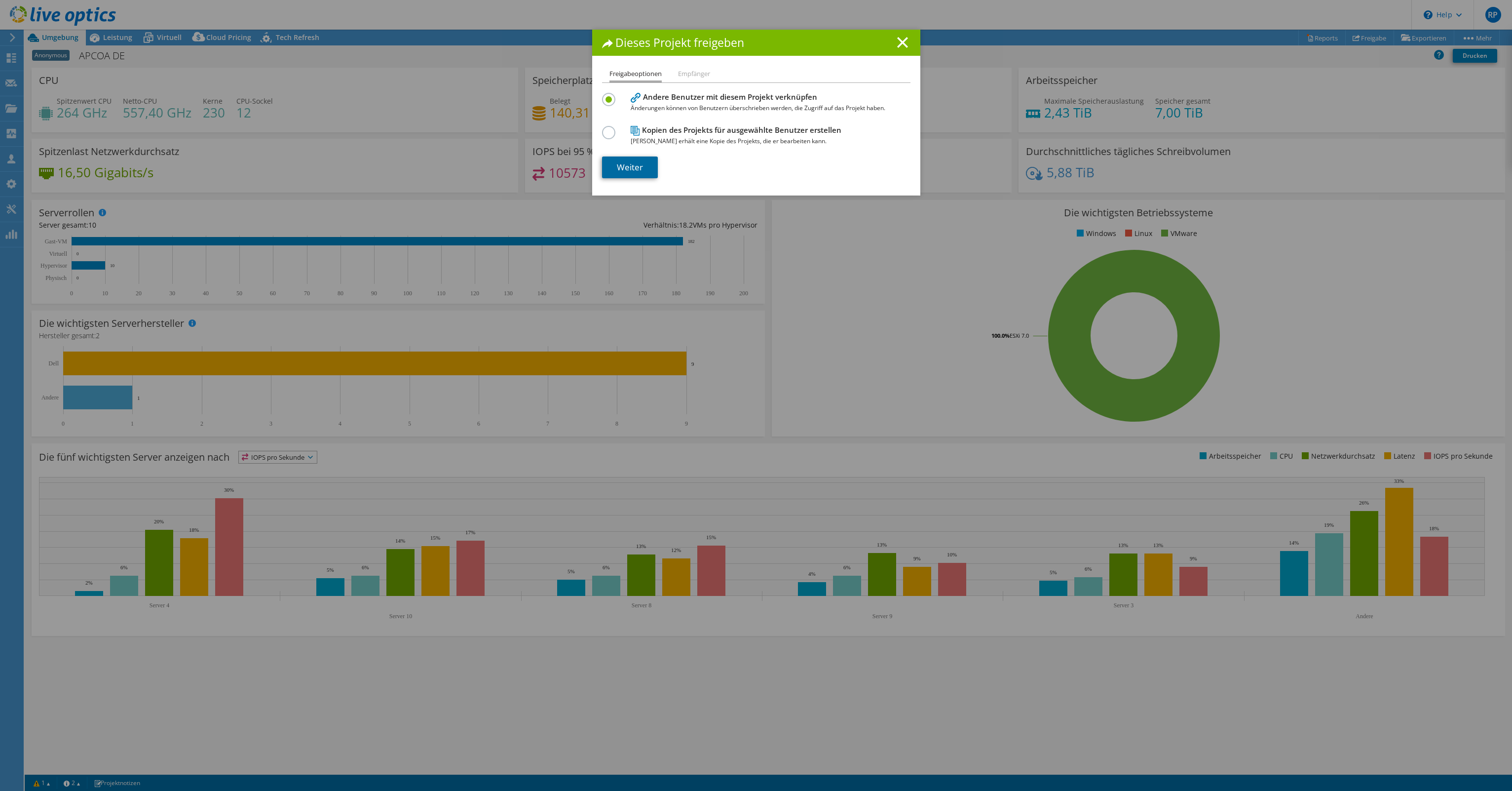
click at [625, 166] on link "Weiter" at bounding box center [630, 167] width 56 height 22
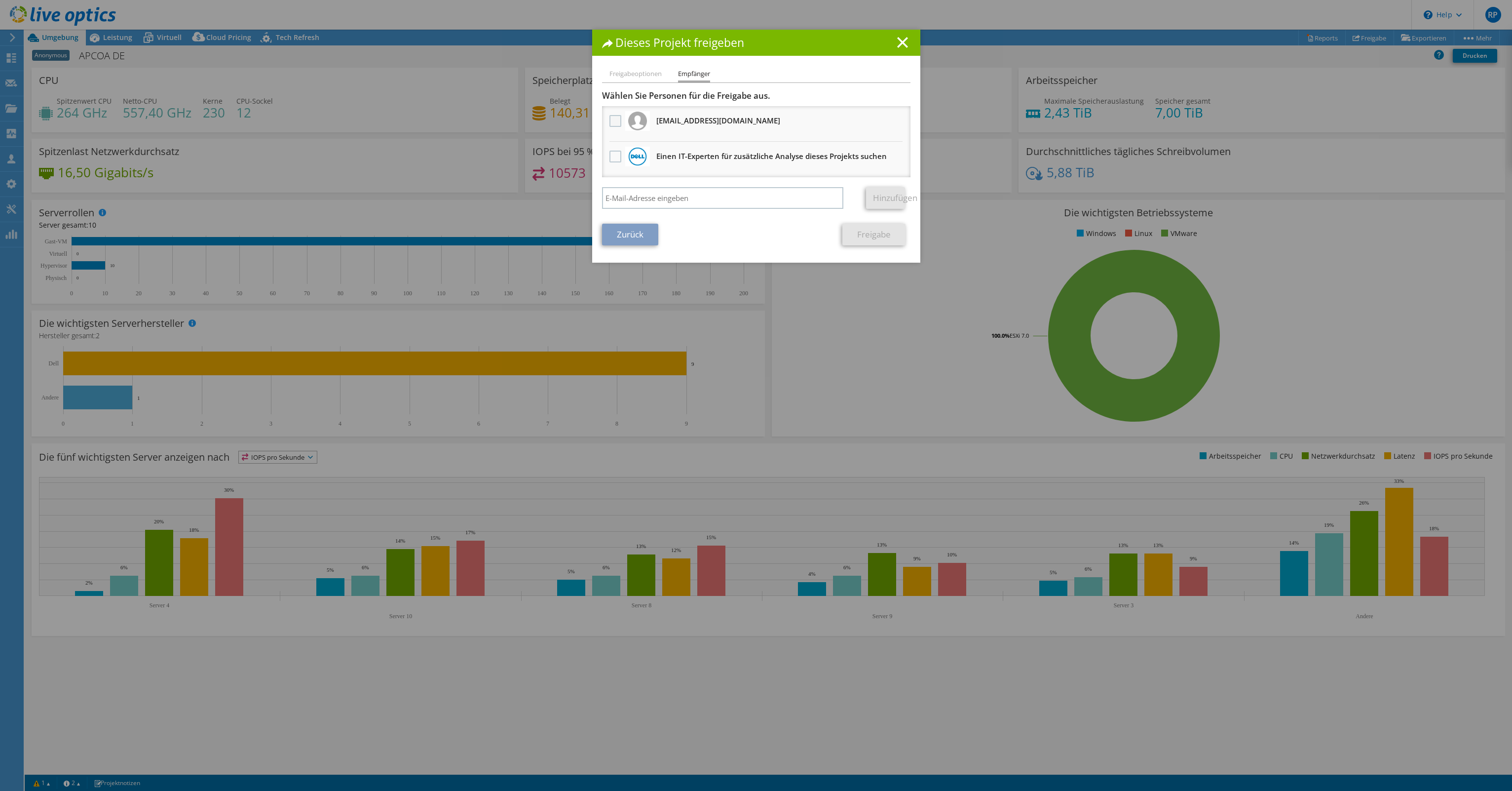
click at [609, 120] on label at bounding box center [617, 121] width 15 height 12
click at [0, 0] on input "checkbox" at bounding box center [0, 0] width 0 height 0
click at [857, 234] on link "Freigabe" at bounding box center [874, 234] width 63 height 22
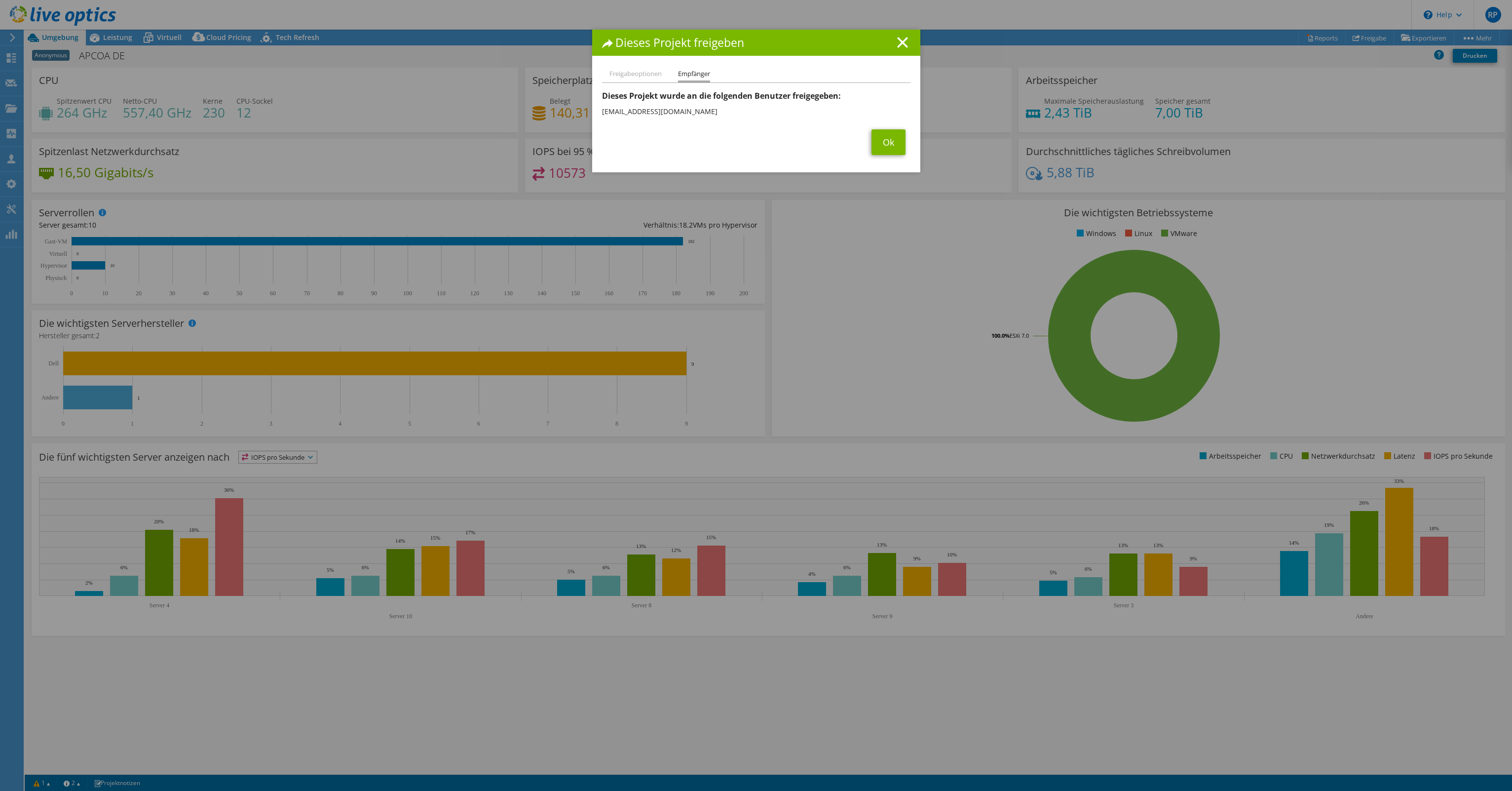
click at [326, 159] on div "Dieses Projekt freigeben Freigabeoptionen Empfänger Andere Benutzer mit diesem …" at bounding box center [756, 396] width 1512 height 732
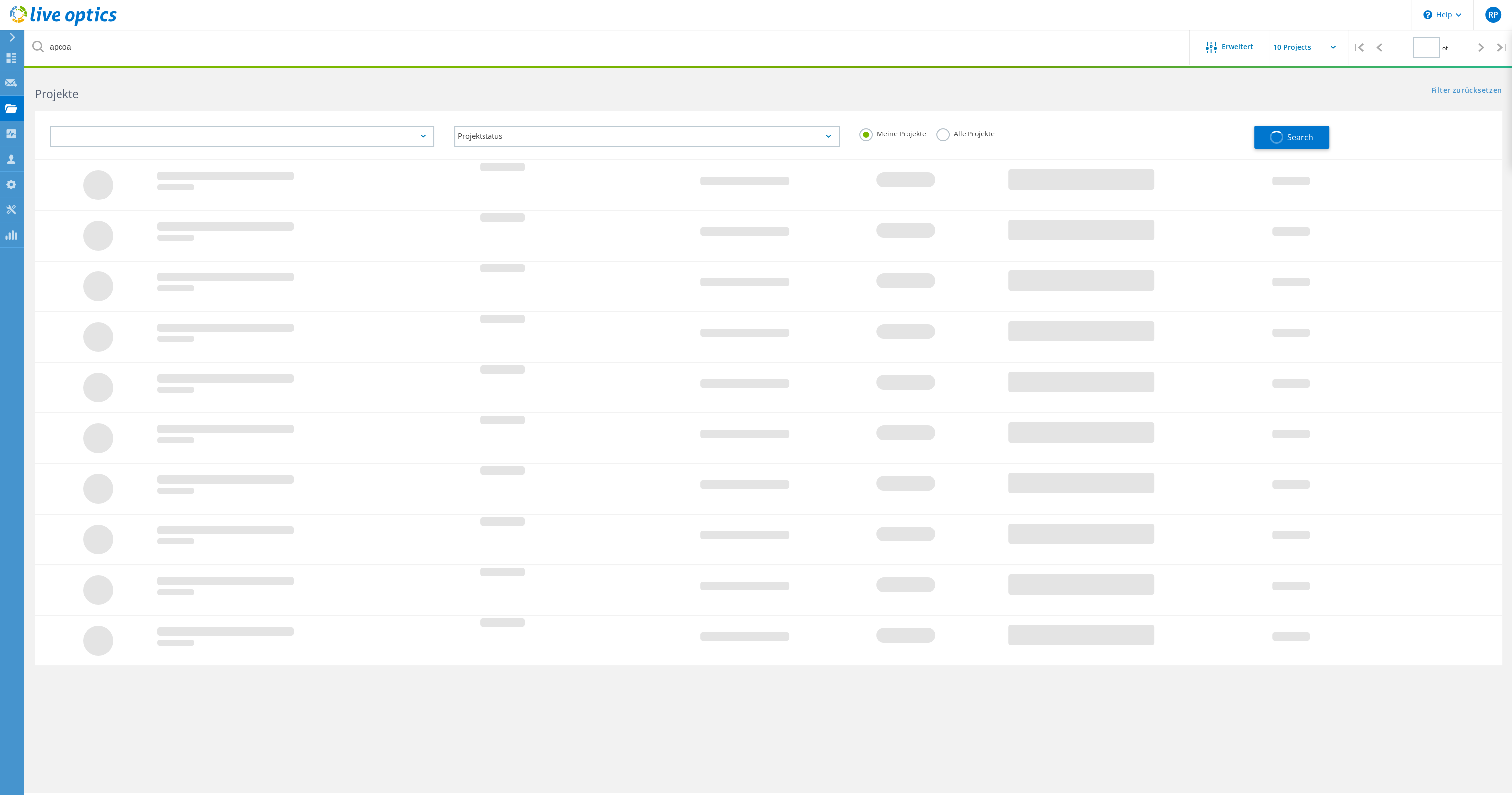
type input "1"
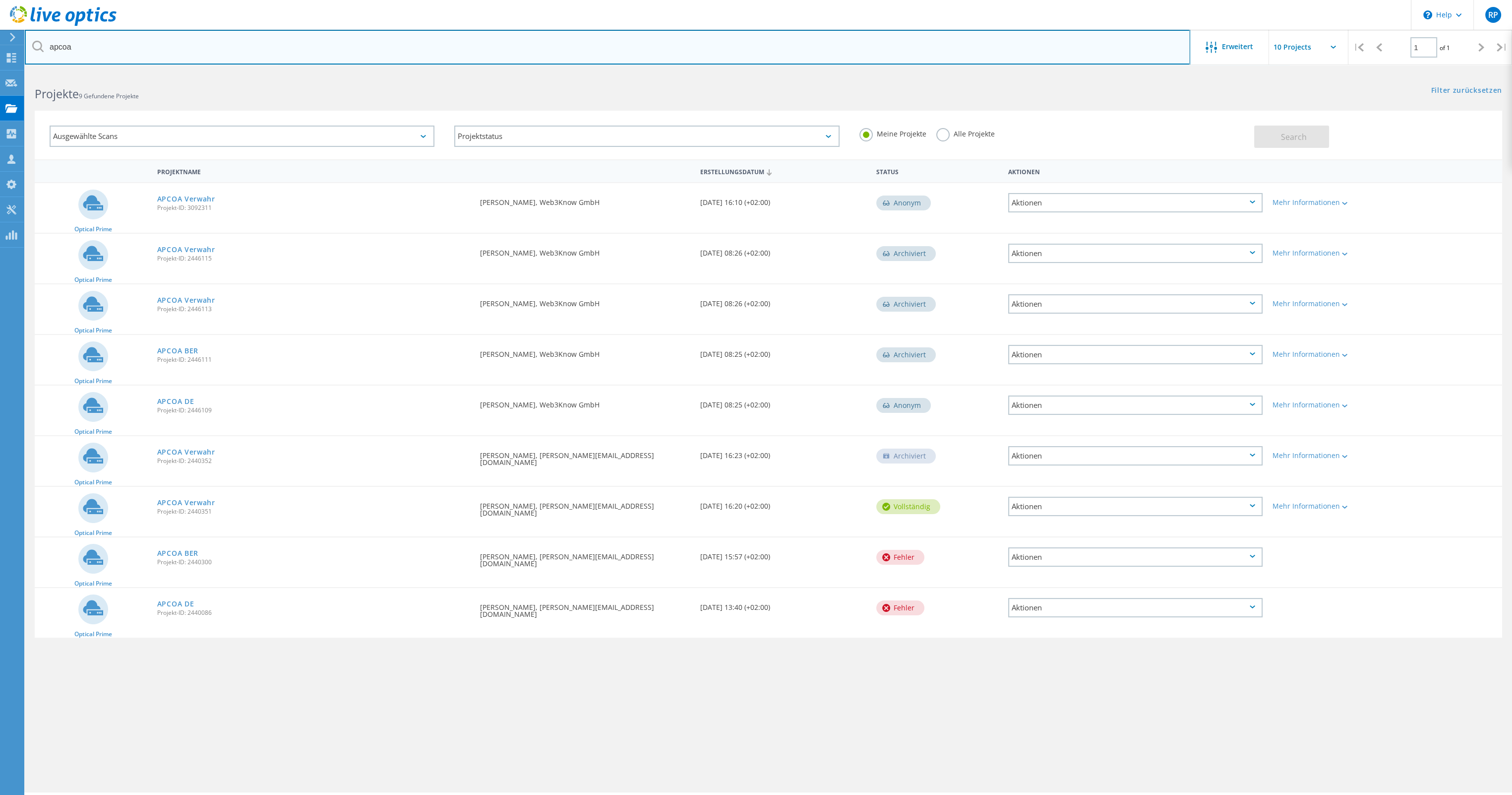
click at [378, 53] on input "apcoa" at bounding box center [607, 47] width 1165 height 35
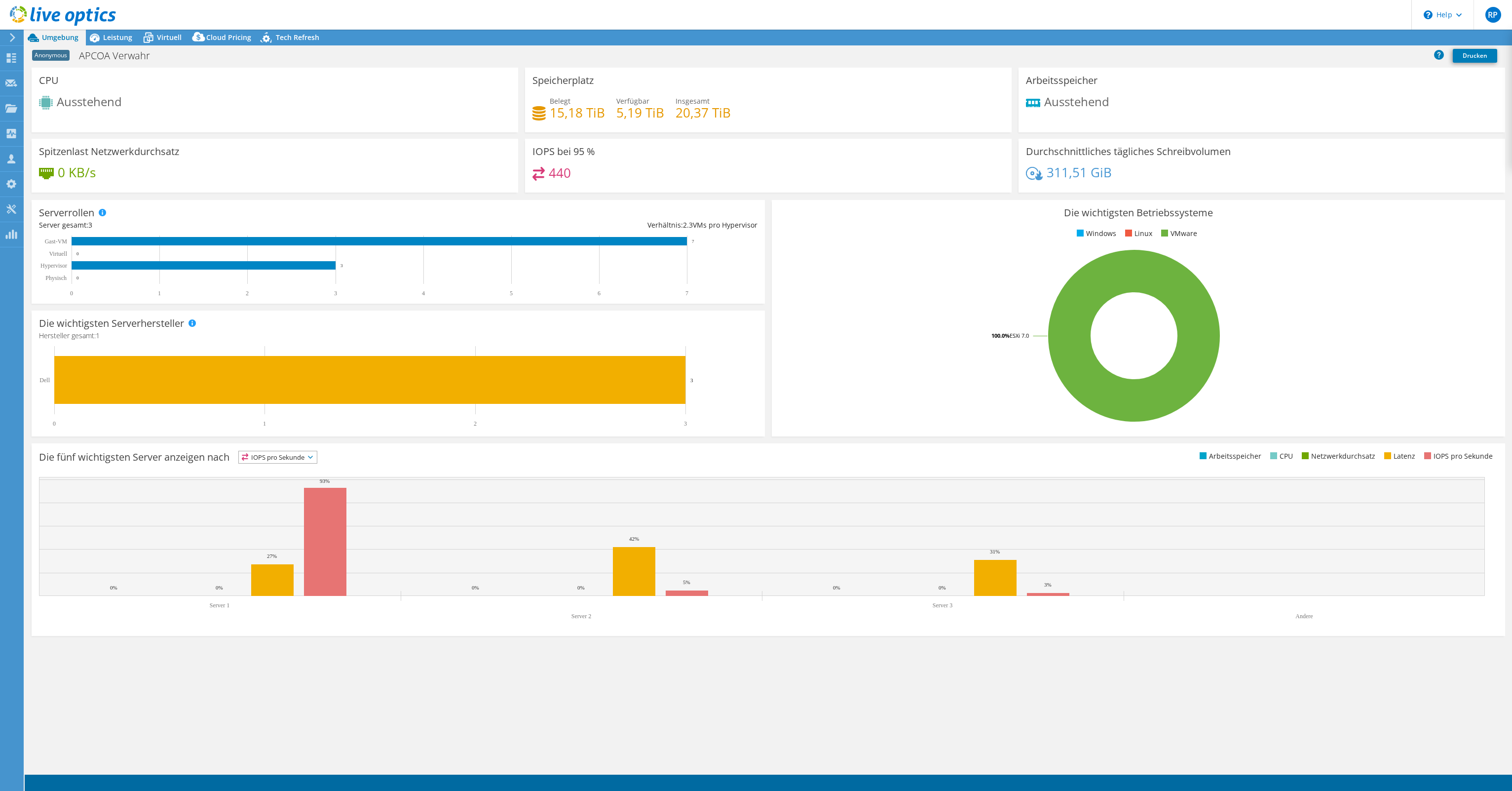
select select "USD"
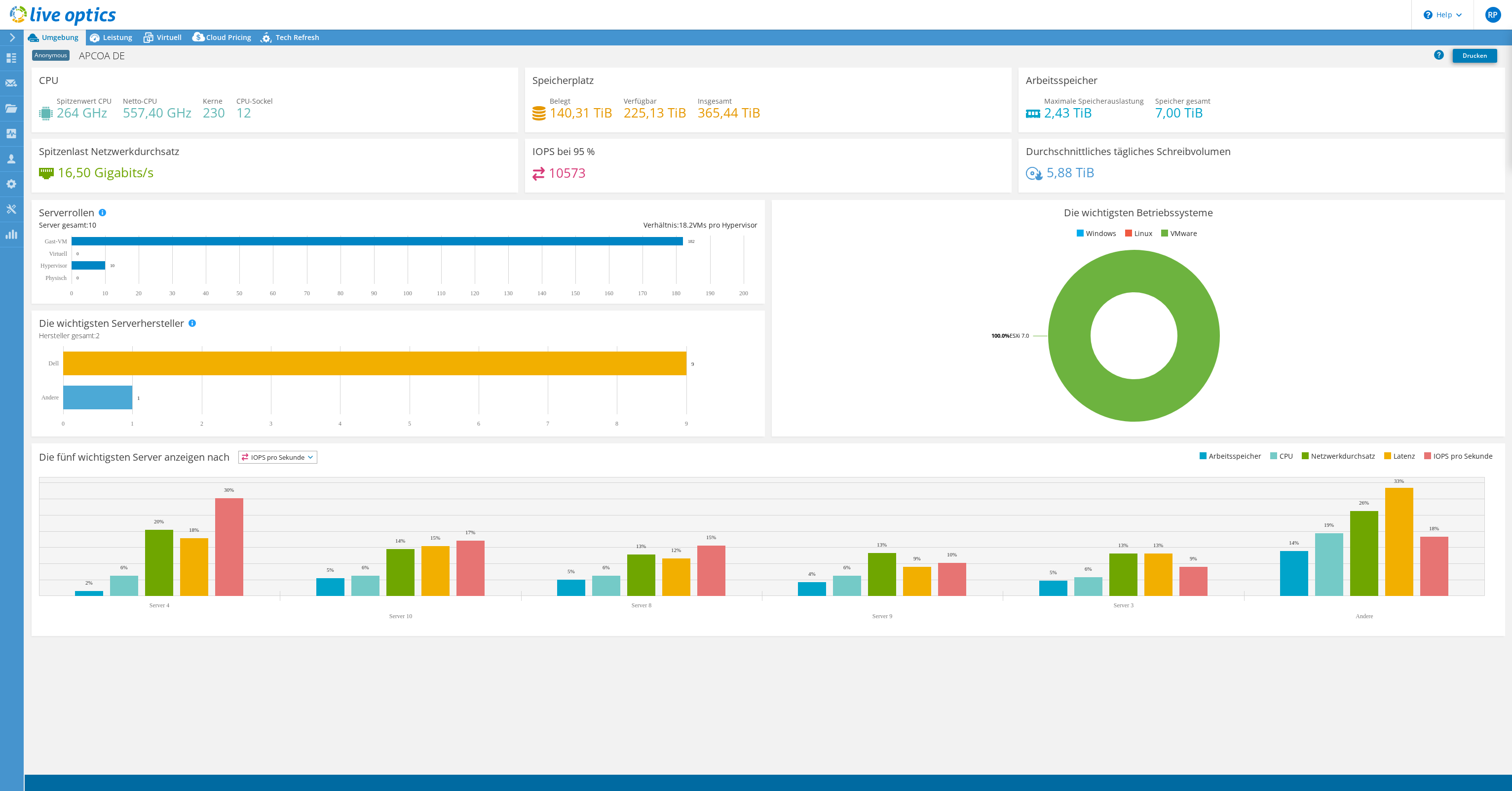
select select "USD"
click at [170, 35] on span "Virtuell" at bounding box center [169, 37] width 25 height 9
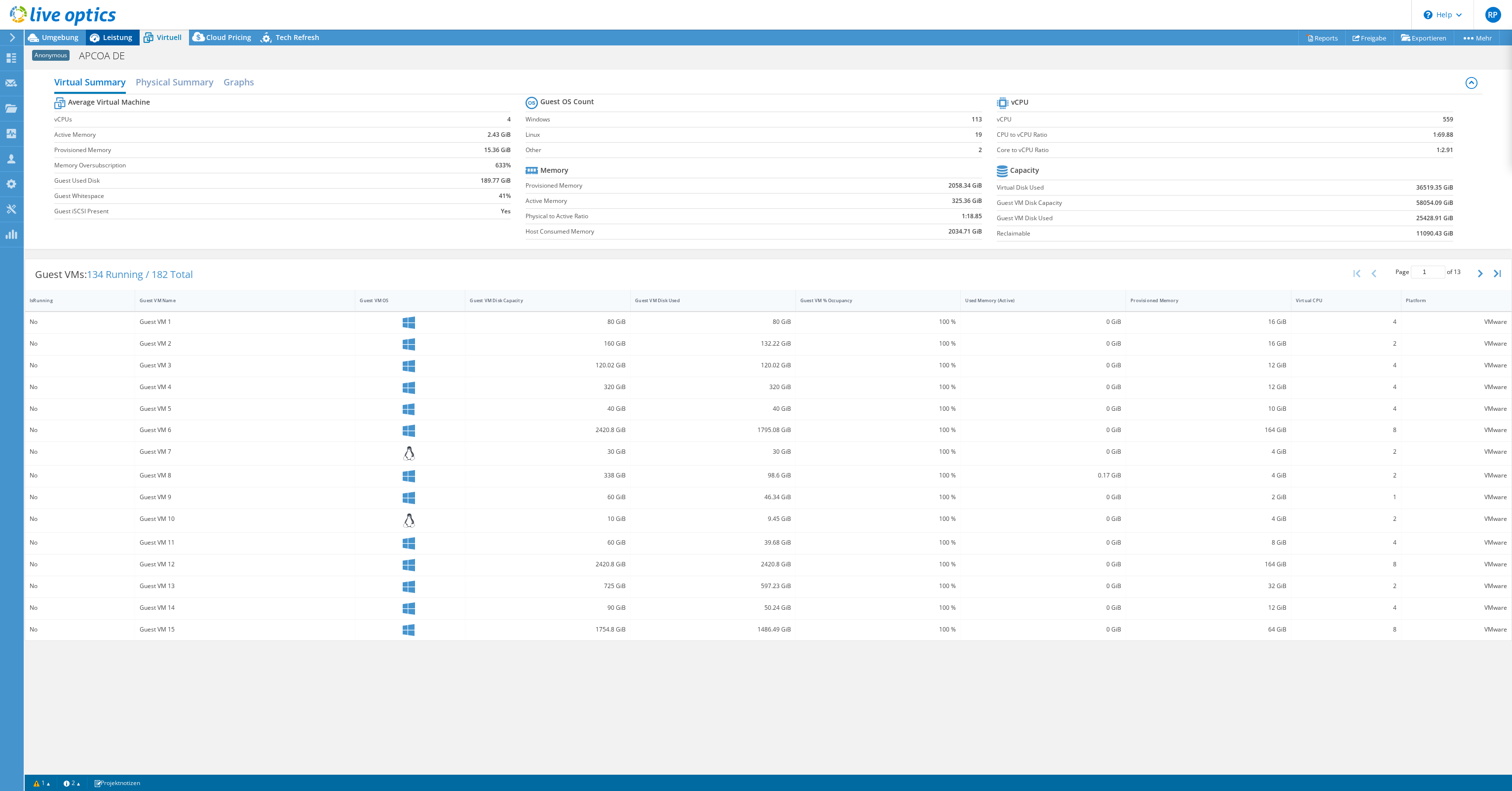
click at [128, 37] on span "Leistung" at bounding box center [117, 37] width 29 height 9
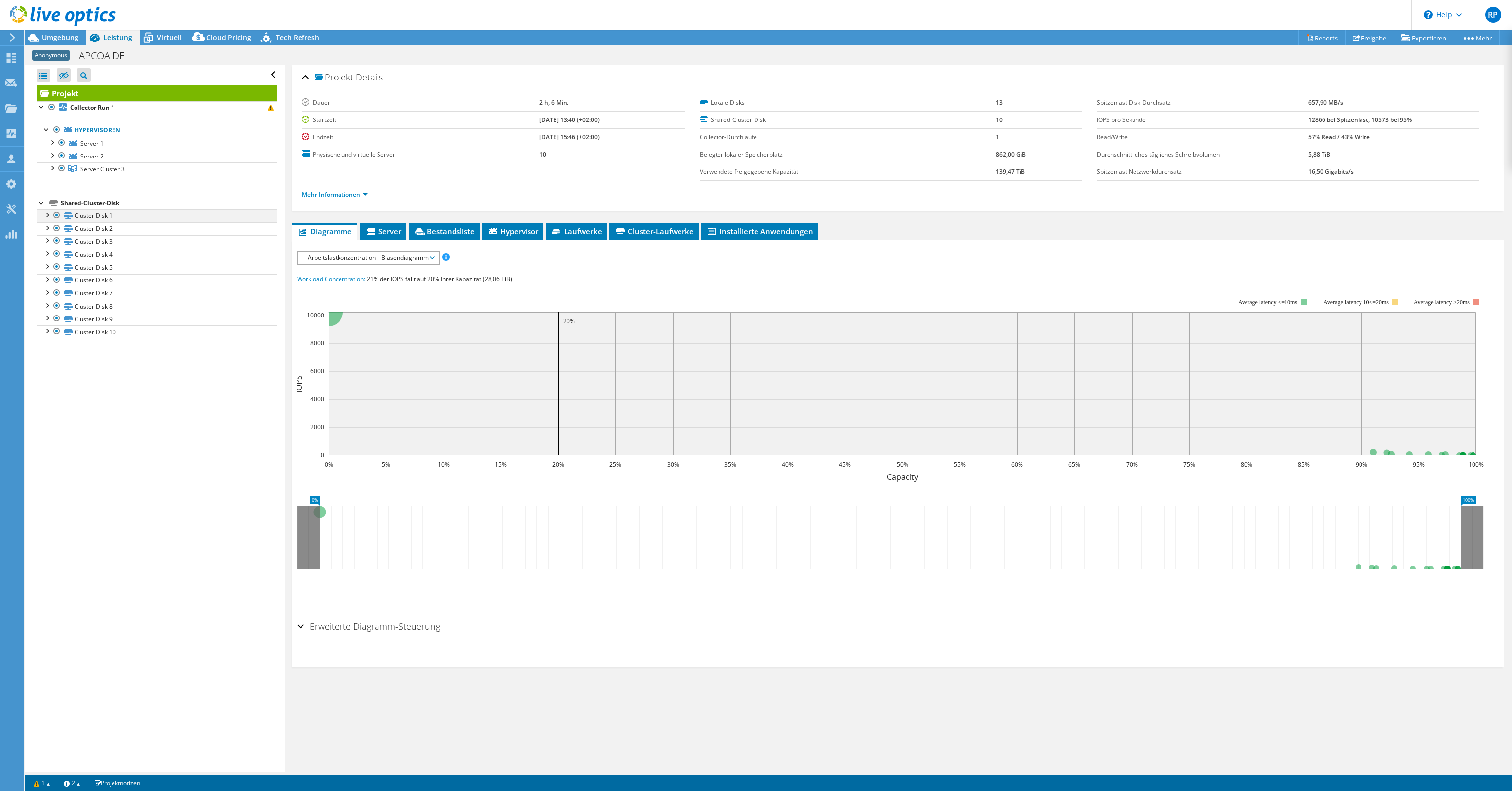
click at [48, 214] on div at bounding box center [47, 214] width 10 height 10
click at [51, 146] on div at bounding box center [52, 142] width 10 height 10
click at [55, 311] on div at bounding box center [52, 310] width 10 height 10
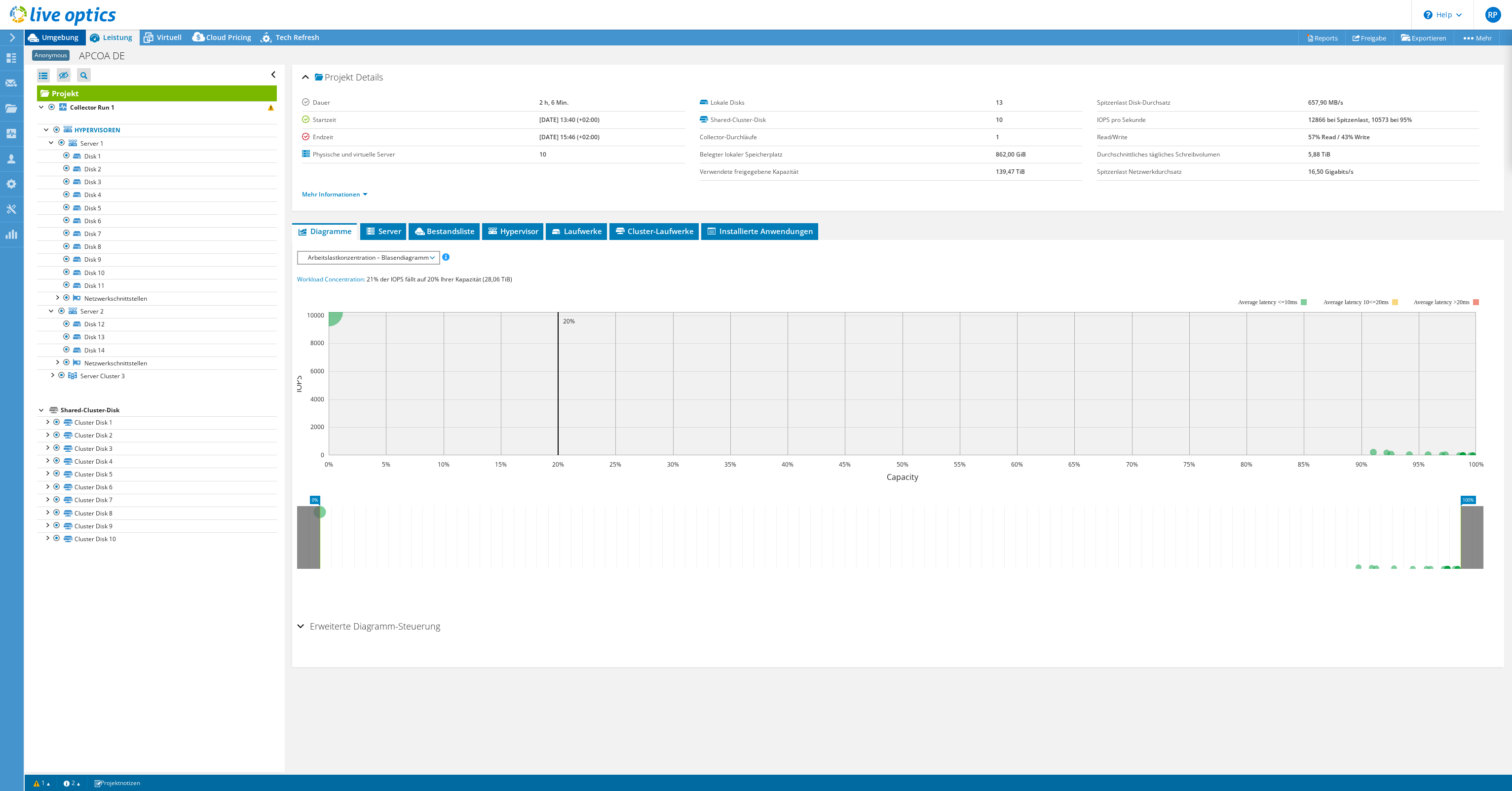
click at [75, 38] on span "Umgebung" at bounding box center [60, 37] width 37 height 9
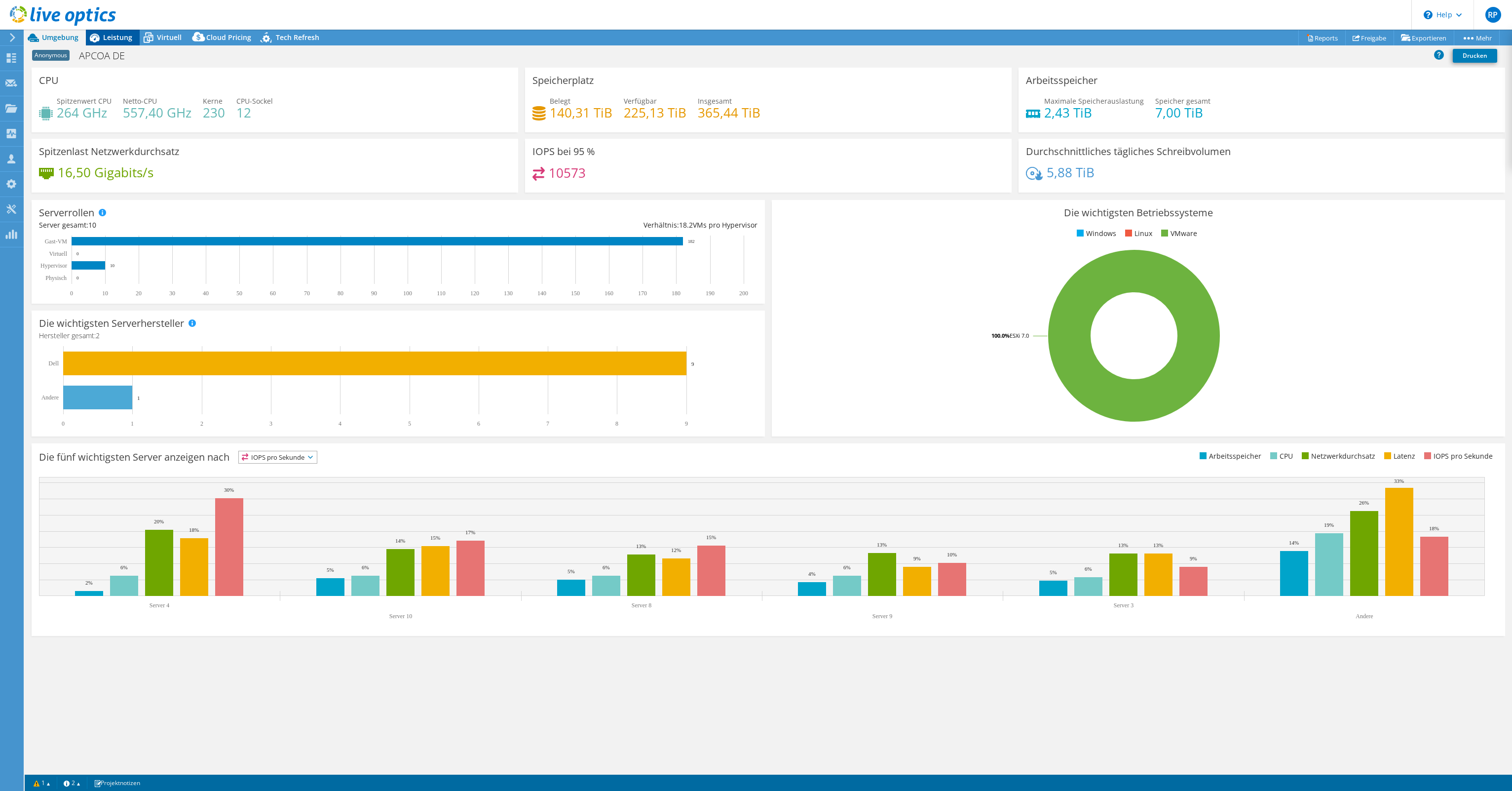
click at [106, 38] on span "Leistung" at bounding box center [117, 37] width 29 height 9
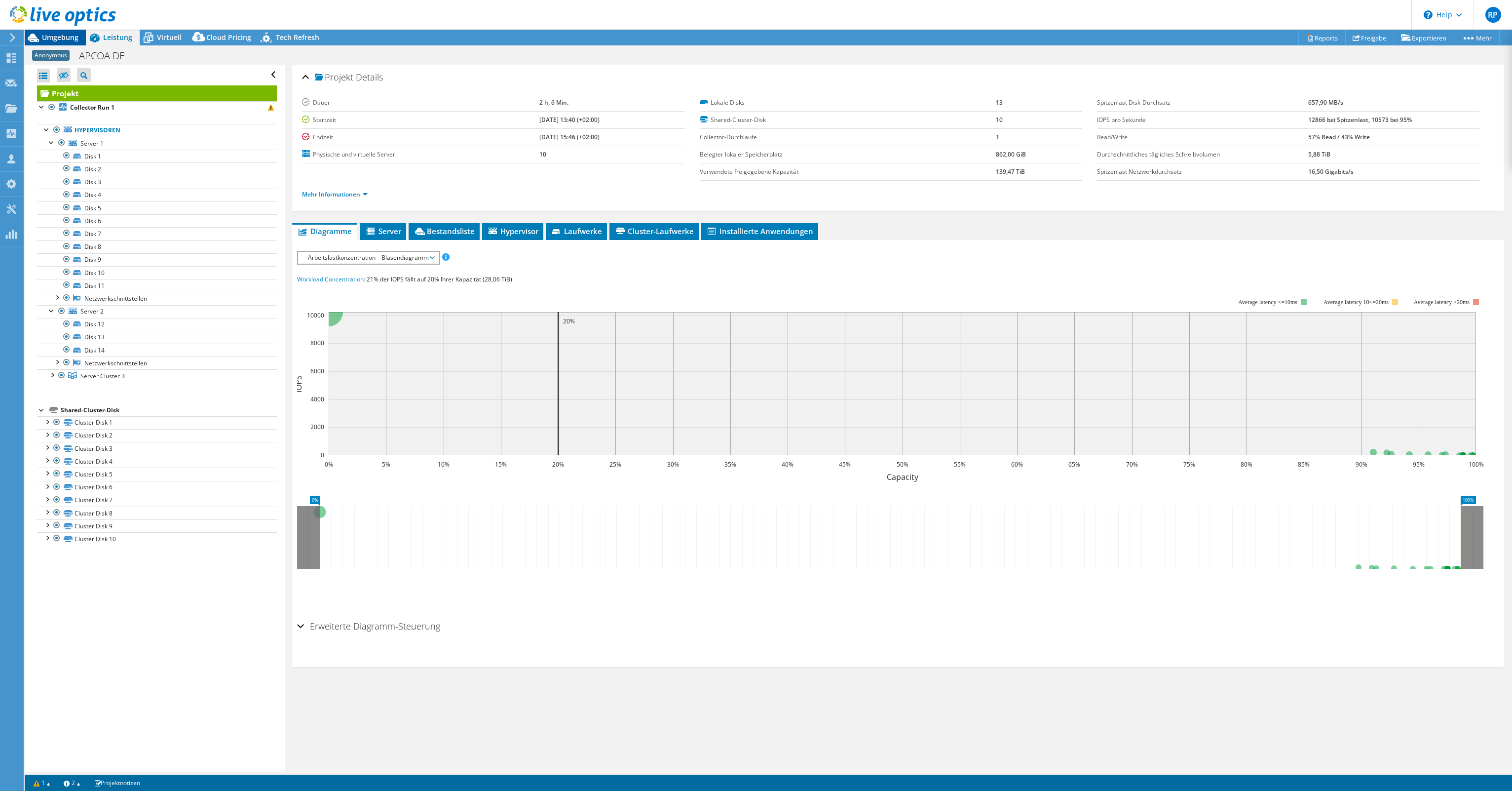
click at [58, 35] on span "Umgebung" at bounding box center [60, 37] width 37 height 9
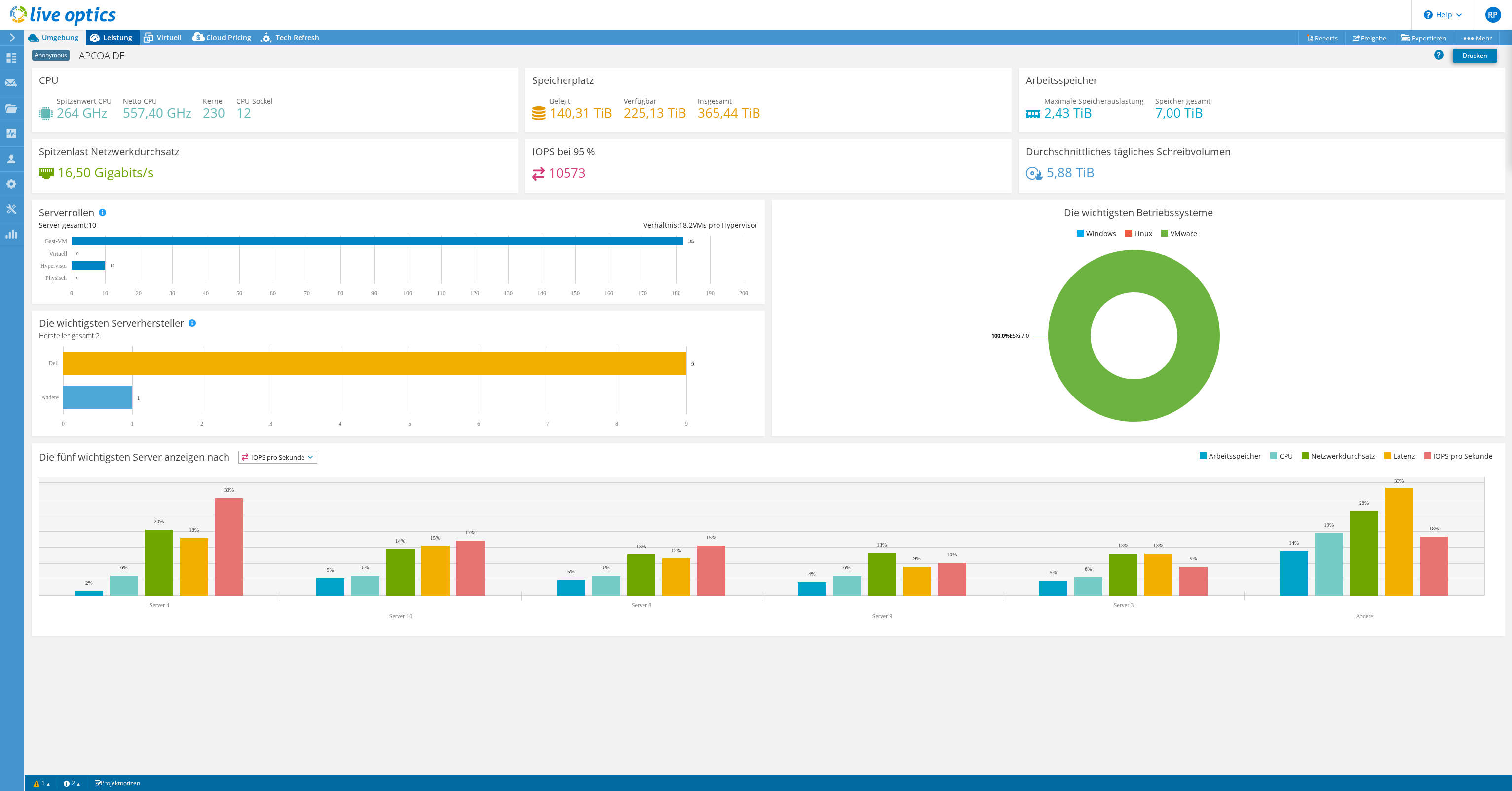
click at [111, 37] on span "Leistung" at bounding box center [117, 37] width 29 height 9
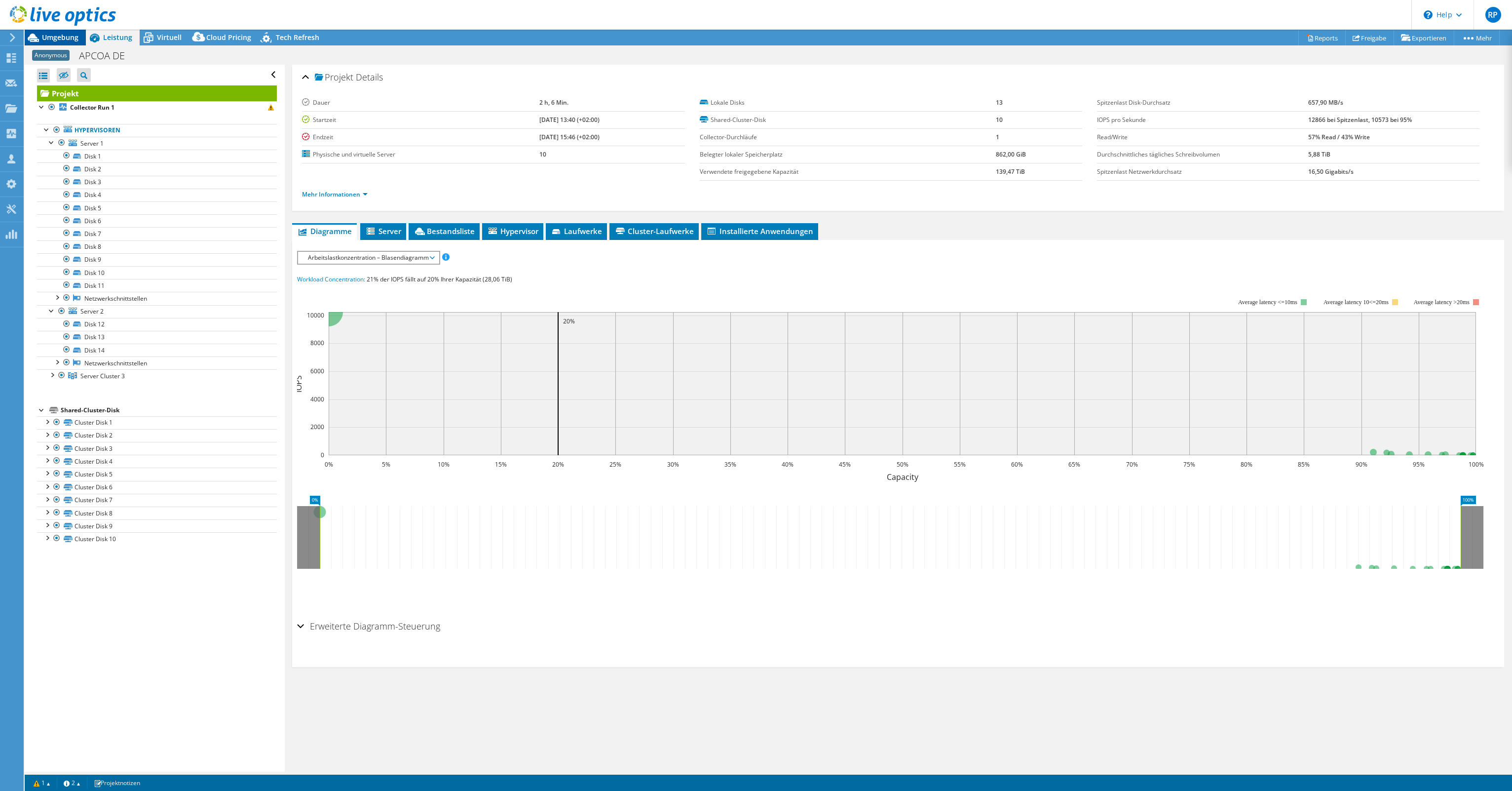
click at [69, 35] on span "Umgebung" at bounding box center [60, 37] width 37 height 9
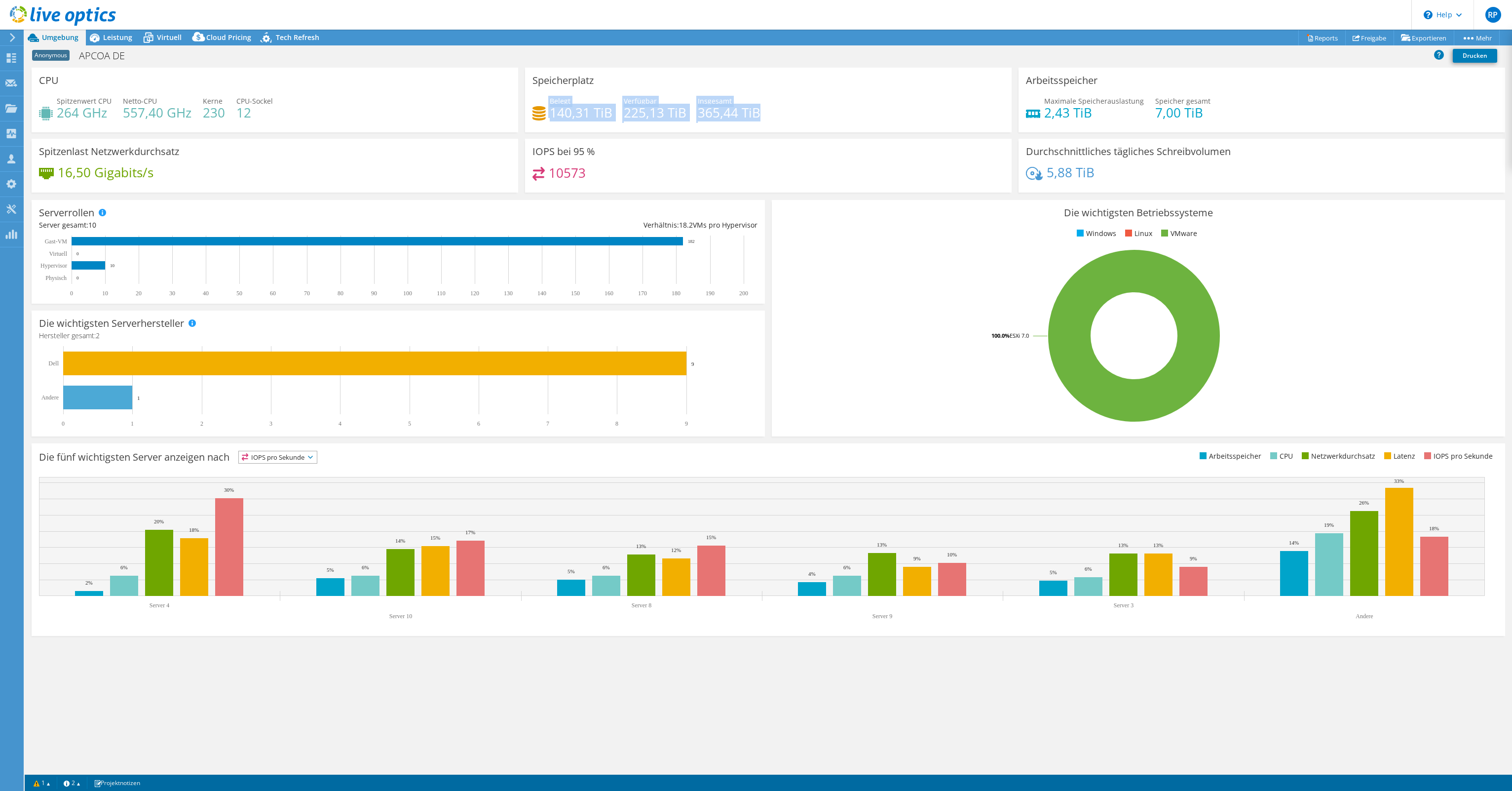
drag, startPoint x: 547, startPoint y: 105, endPoint x: 787, endPoint y: 119, distance: 240.4
click at [787, 119] on div "Belegt 140,31 TiB [STREET_ADDRESS] Insgesamt 365,44 TiB" at bounding box center [768, 111] width 472 height 32
copy div "Belegt 140,31 TiB Verfügbar 225,13 TiB Insgesamt 365,44 TiB"
click at [298, 155] on div "Spitzenlast Netzwerkdurchsatz 16,50 Gigabits/s" at bounding box center [275, 166] width 486 height 54
drag, startPoint x: 55, startPoint y: 99, endPoint x: 288, endPoint y: 113, distance: 233.4
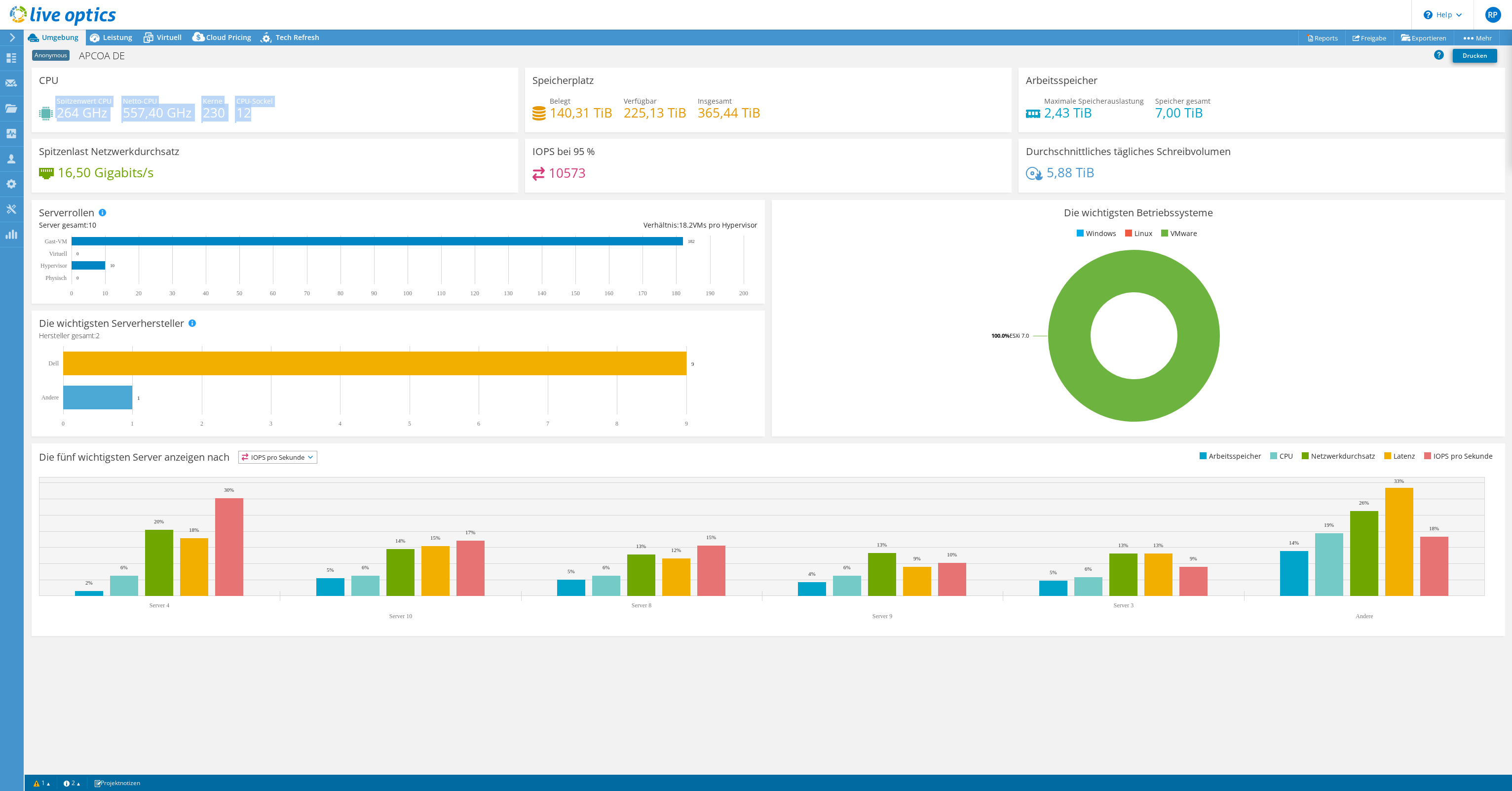
click at [288, 113] on div "Spitzenwert CPU 264 GHz Netto-CPU 557,40 GHz Kerne 230 CPU-Sockel 12" at bounding box center [275, 111] width 472 height 32
copy div "Spitzenwert CPU 264 GHz Netto-CPU 557,40 GHz Kerne 230 CPU-Sockel 12"
